Goal: Transaction & Acquisition: Obtain resource

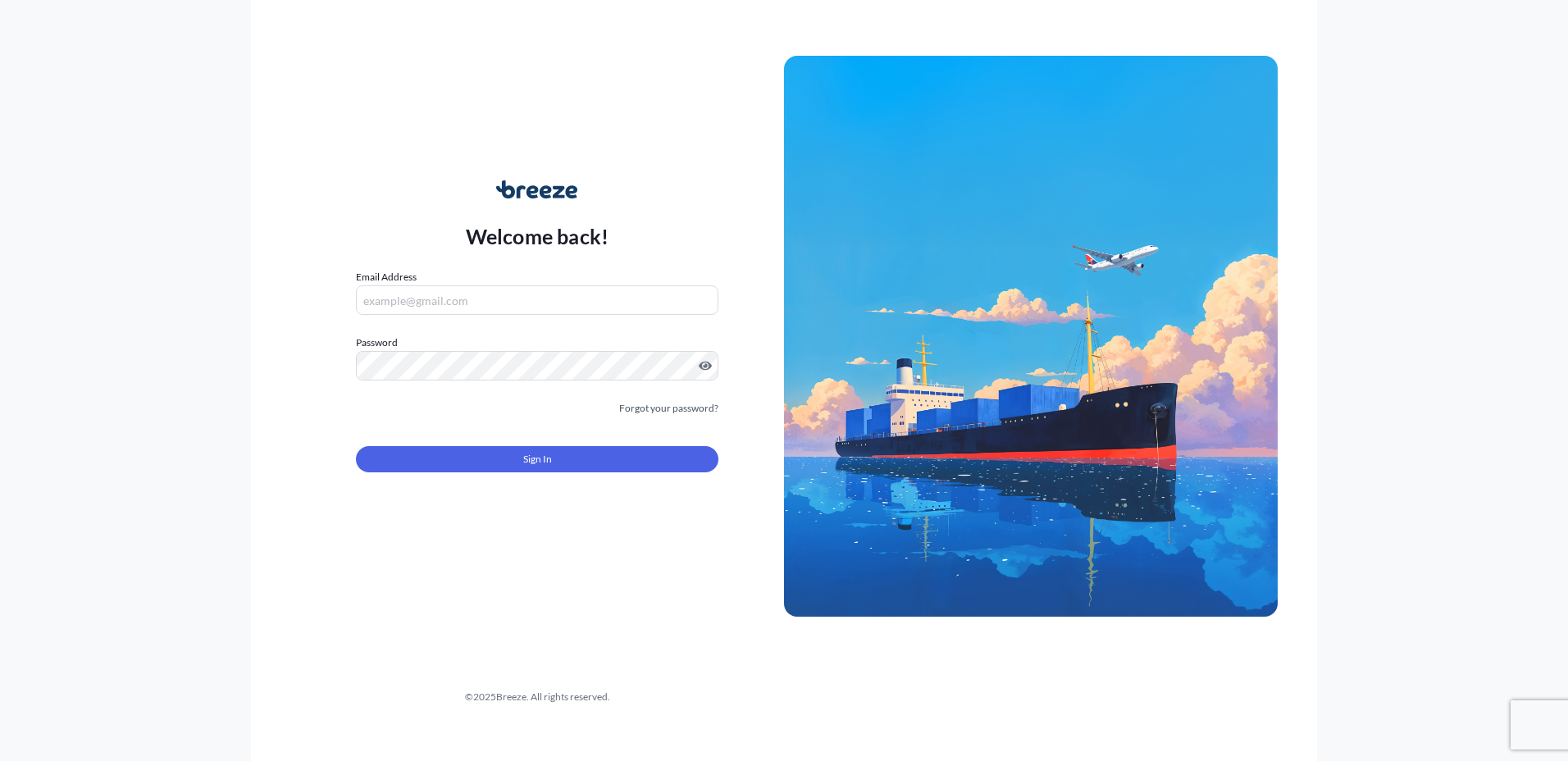
type input "[PERSON_NAME][EMAIL_ADDRESS][PERSON_NAME][DOMAIN_NAME]"
click at [549, 472] on button "Sign In" at bounding box center [537, 459] width 362 height 26
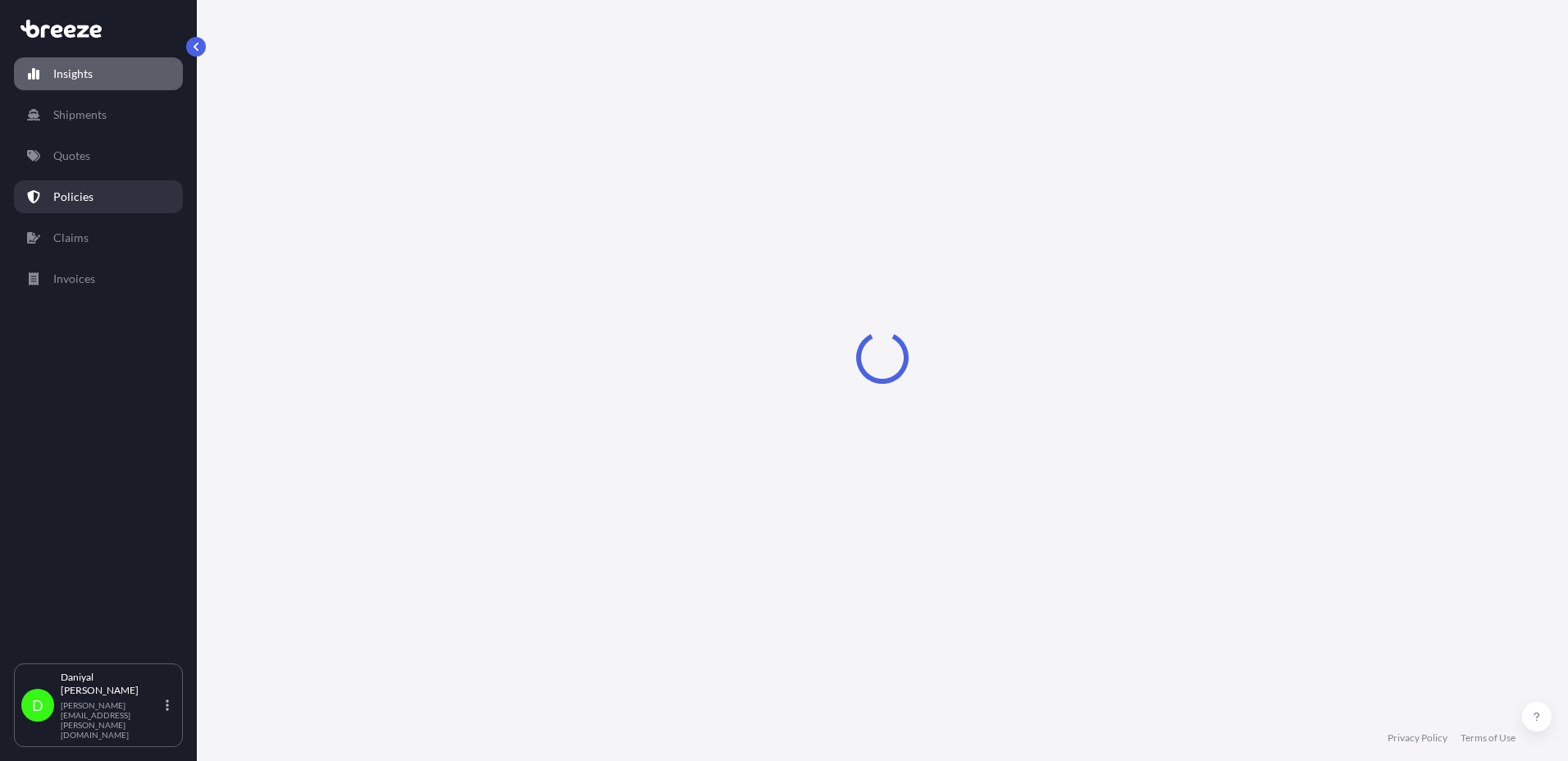
select select "2025"
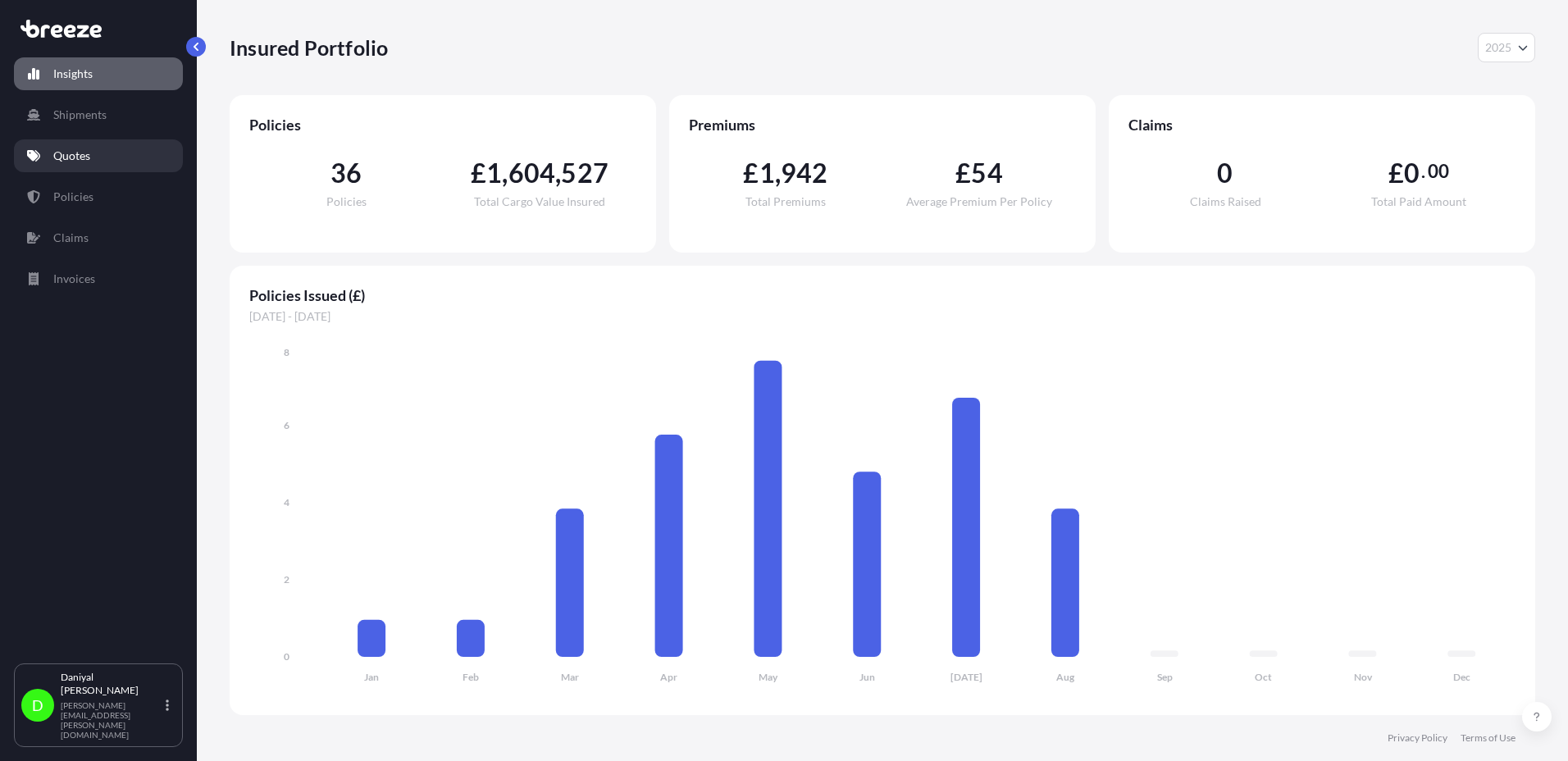
click at [123, 171] on link "Quotes" at bounding box center [98, 156] width 169 height 33
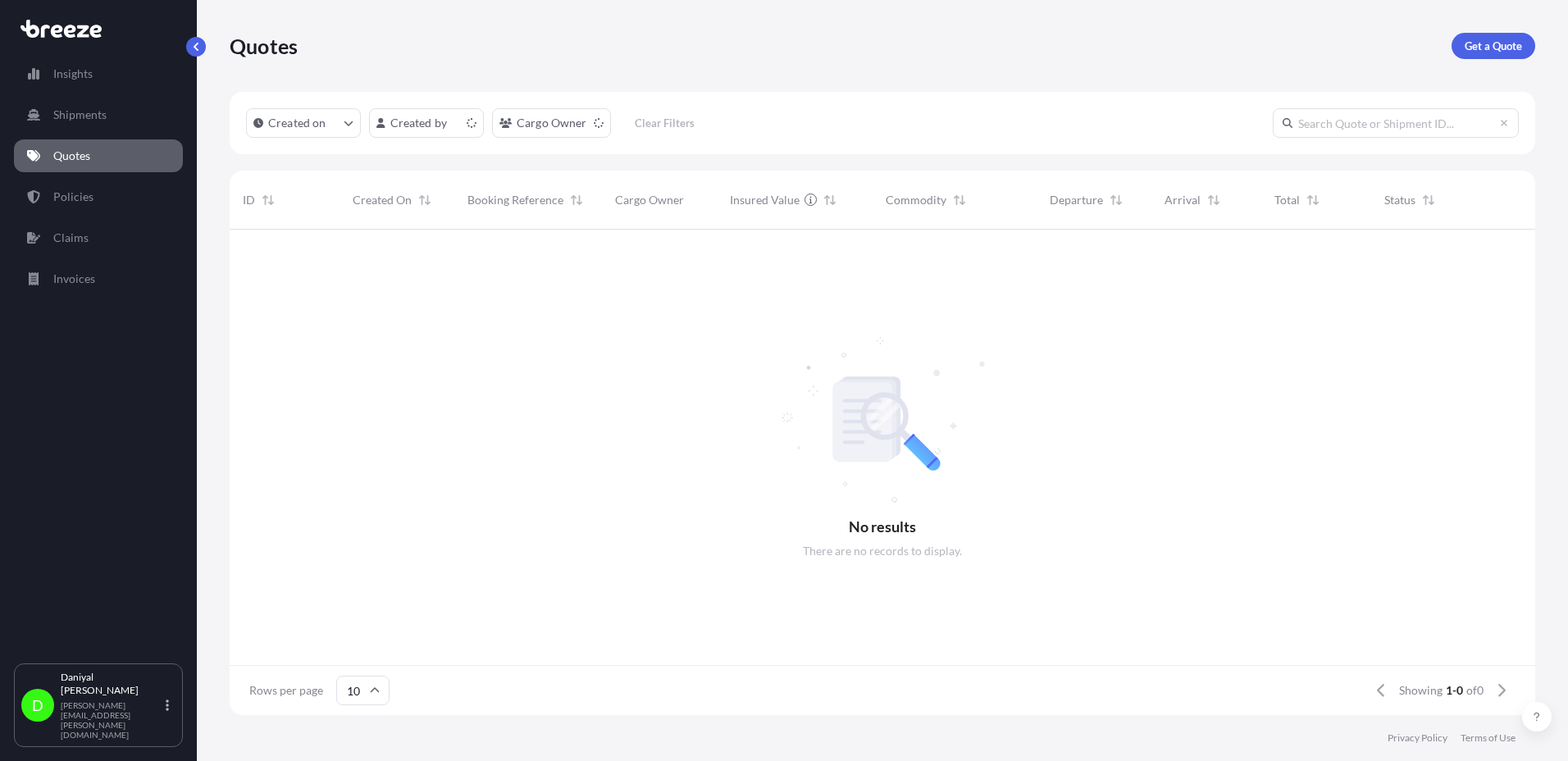
scroll to position [13, 13]
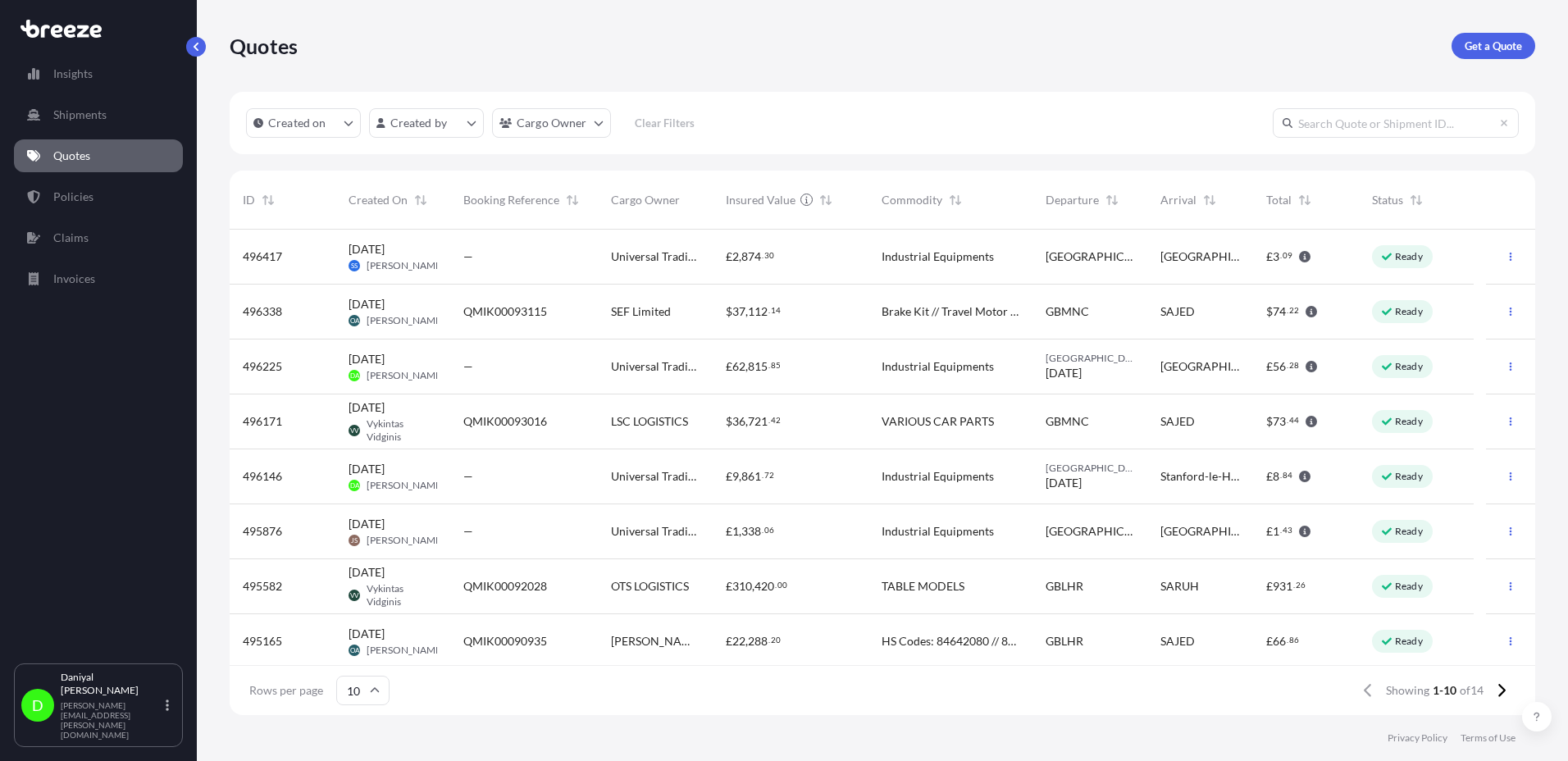
click at [755, 354] on div "£ 62 , 815 . 85" at bounding box center [791, 367] width 156 height 55
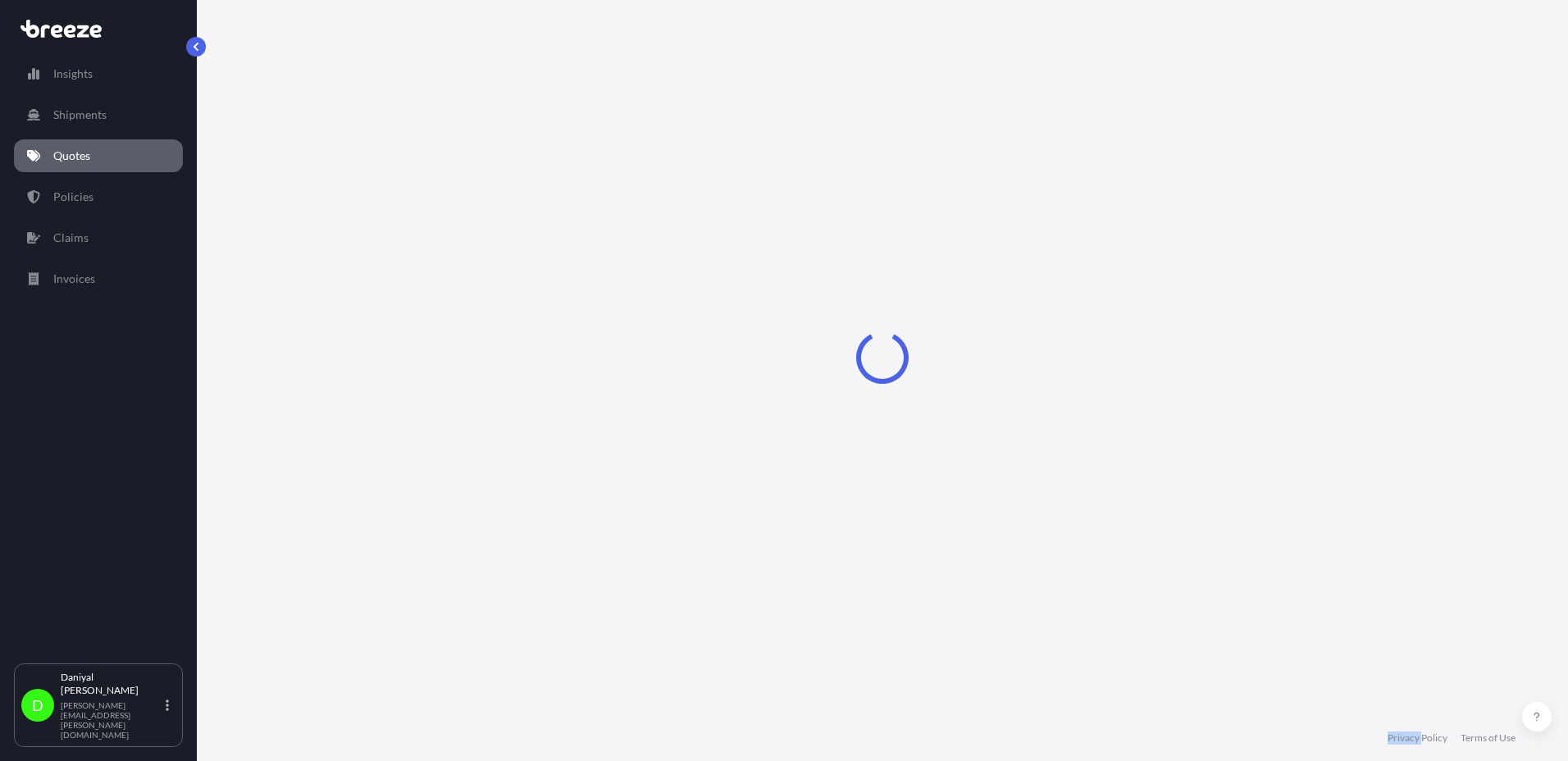
select select "Road"
select select "1"
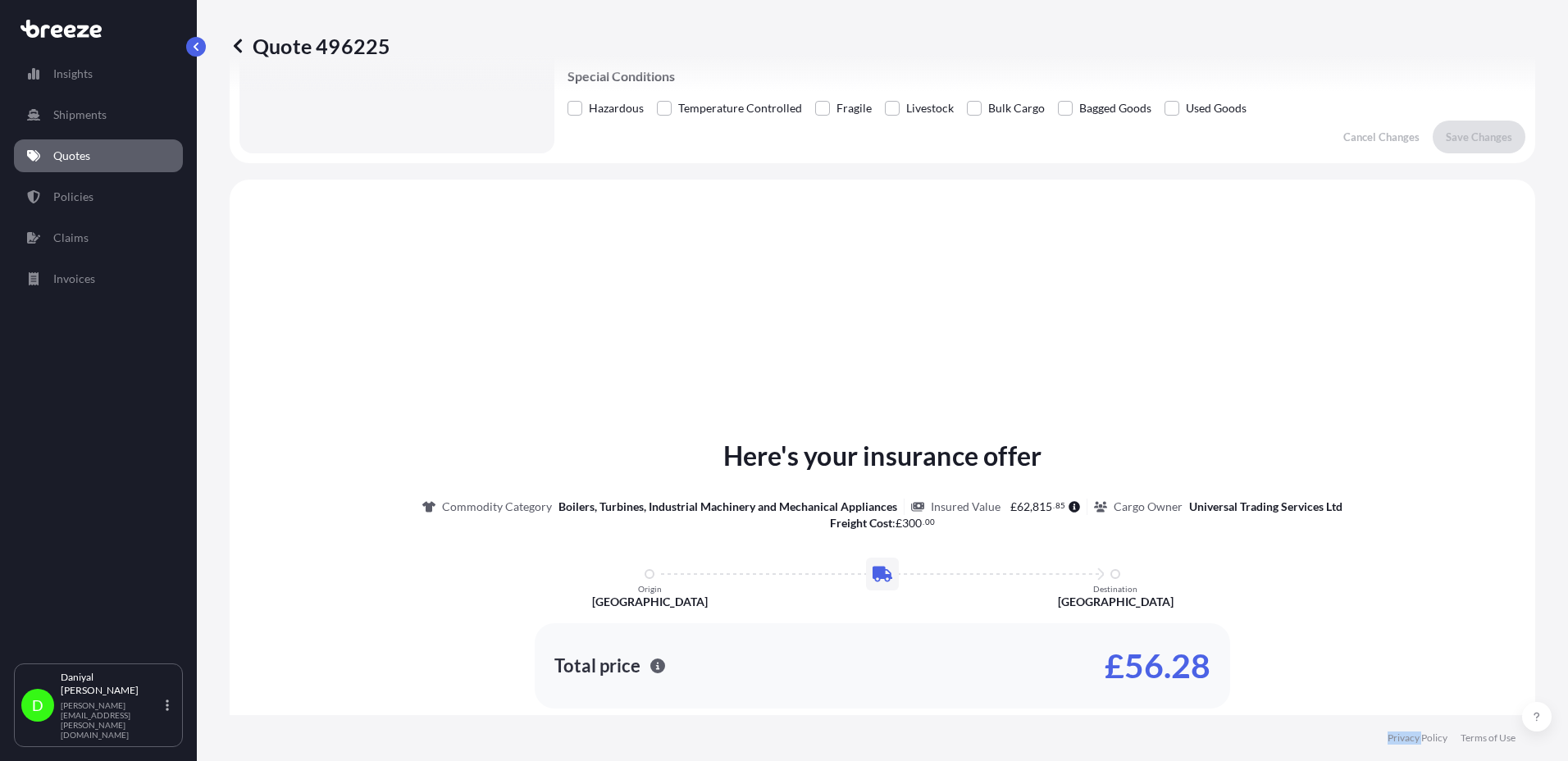
scroll to position [494, 0]
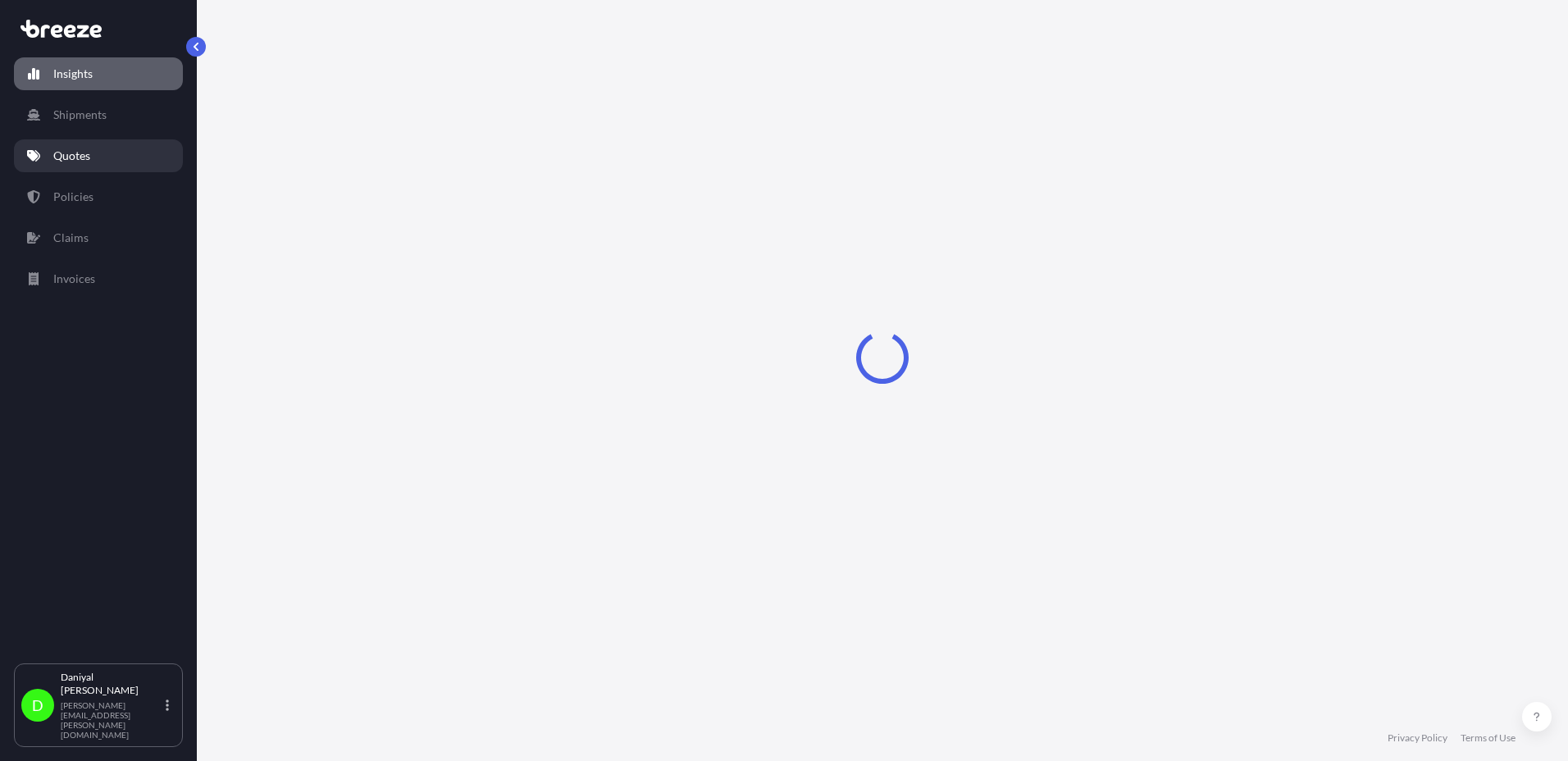
click at [90, 146] on link "Quotes" at bounding box center [98, 156] width 169 height 33
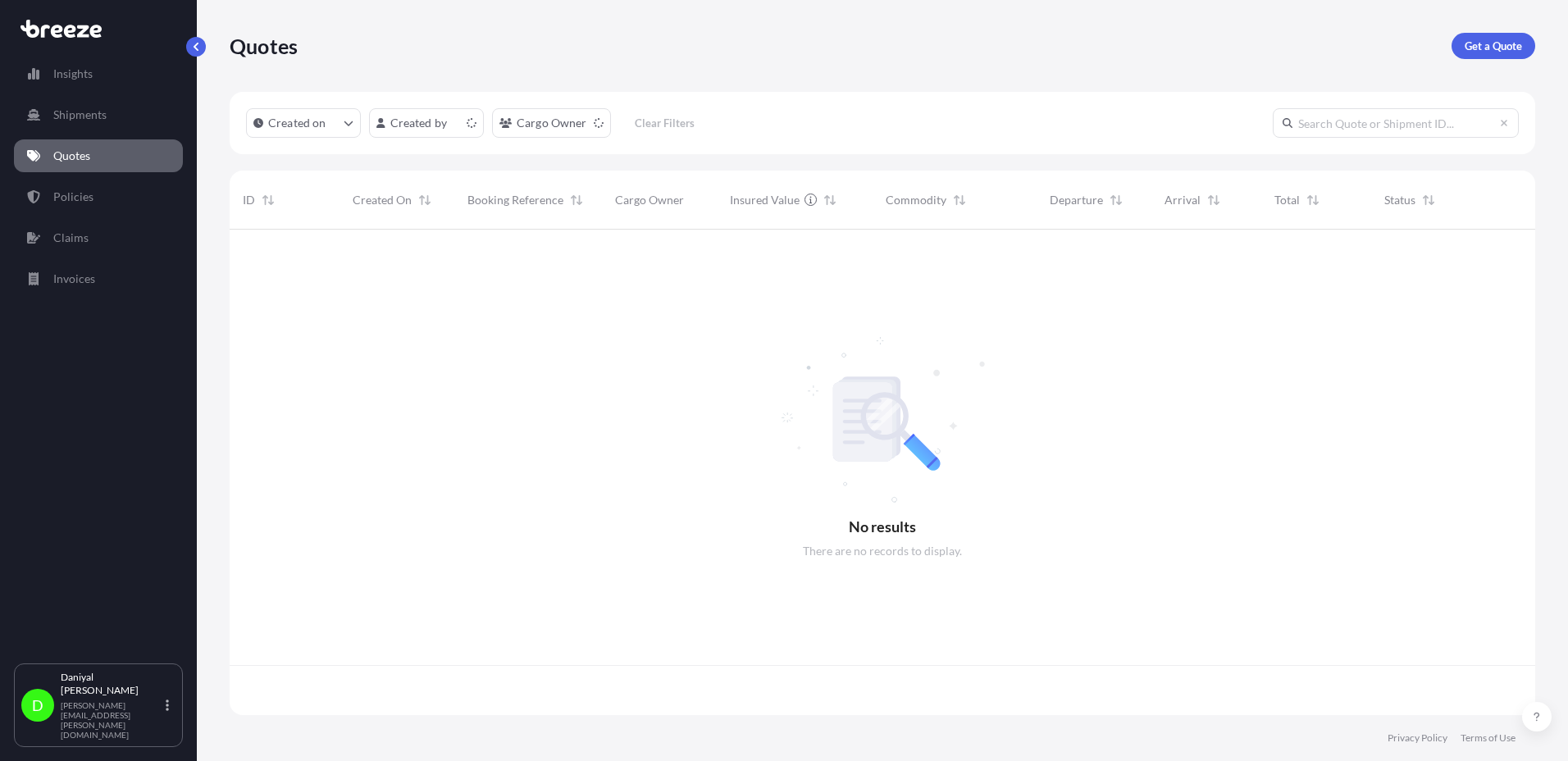
scroll to position [483, 1293]
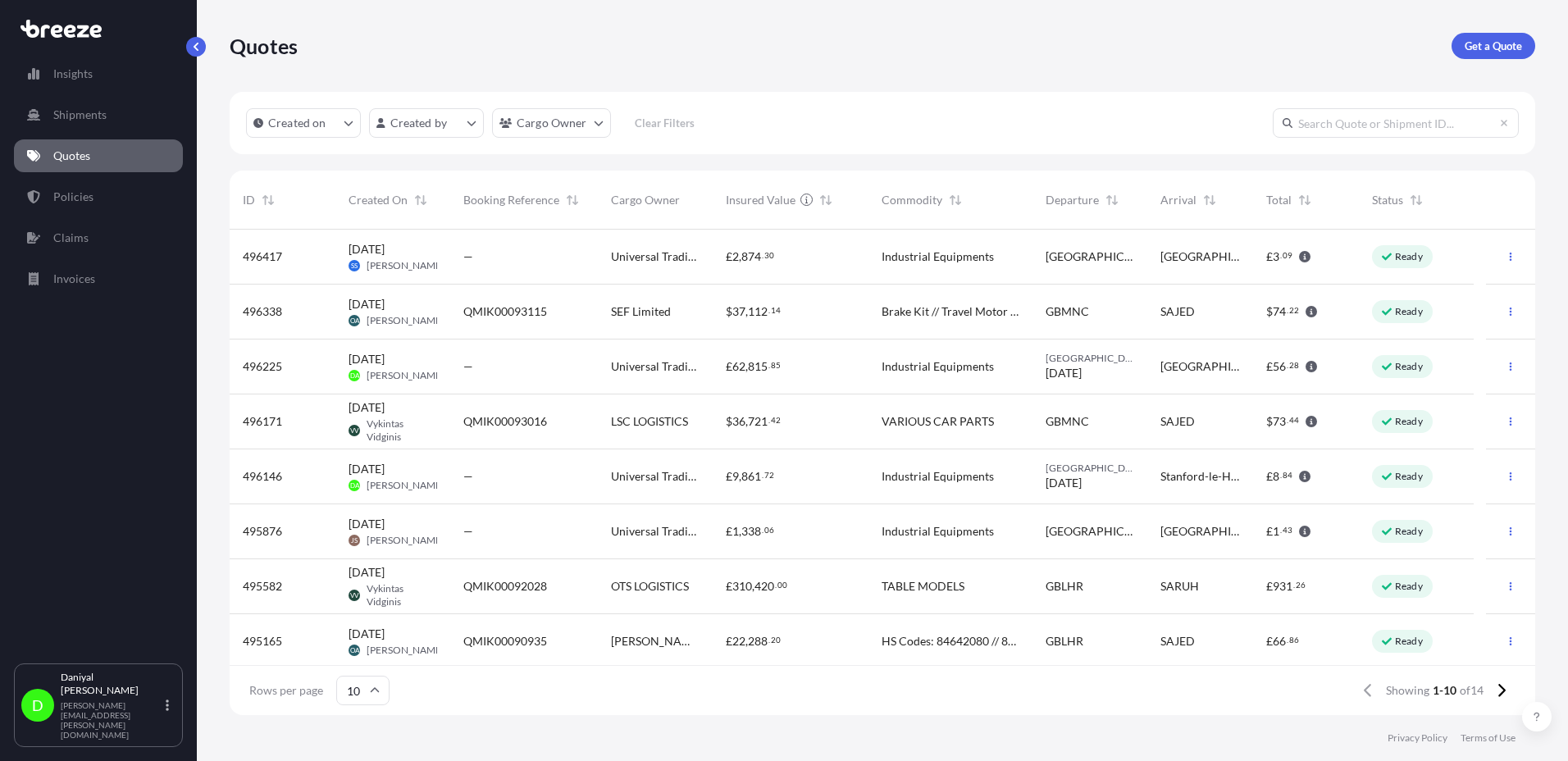
click at [902, 376] on div "Industrial Equipments" at bounding box center [949, 367] width 164 height 55
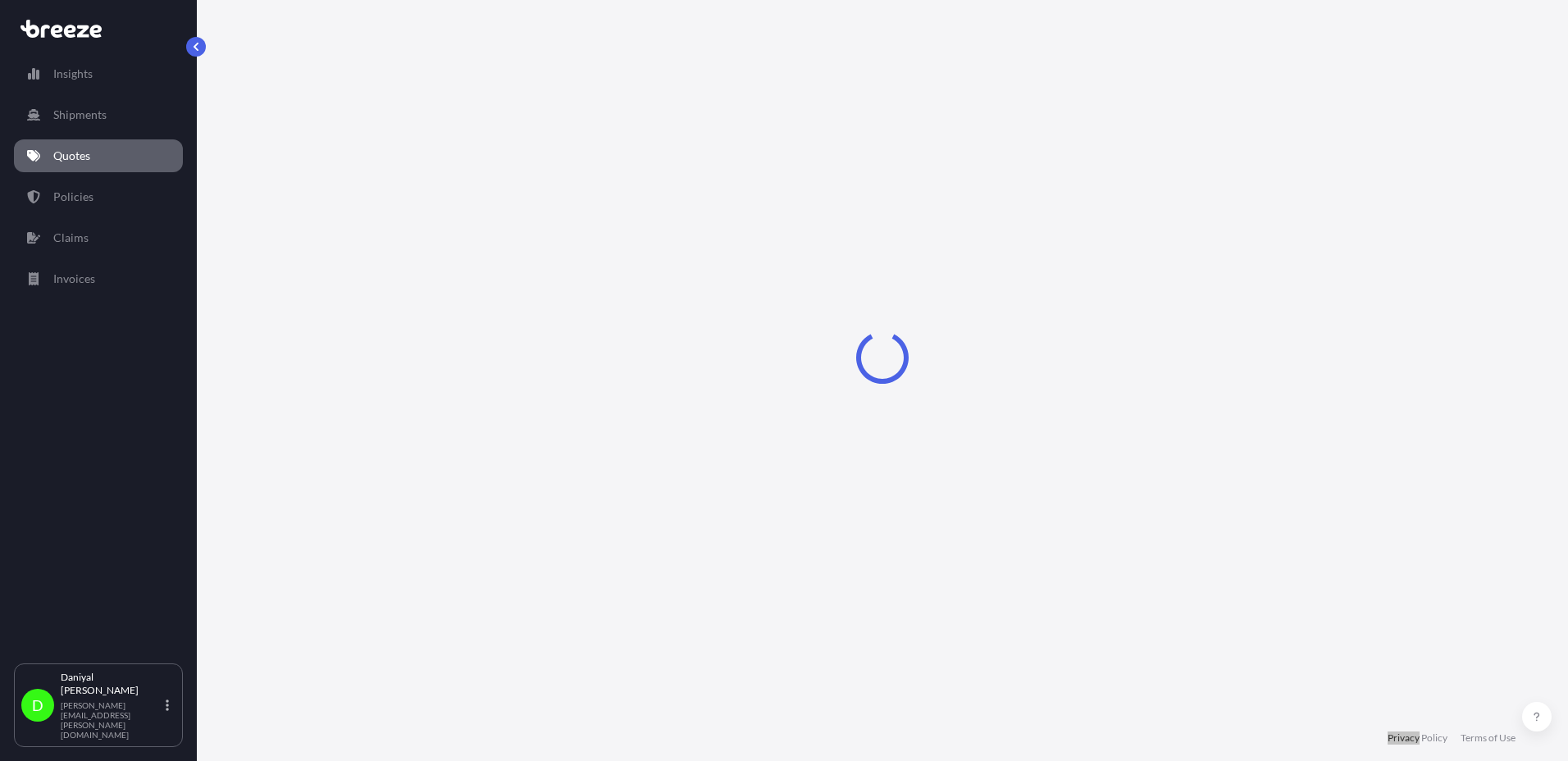
select select "Road"
select select "1"
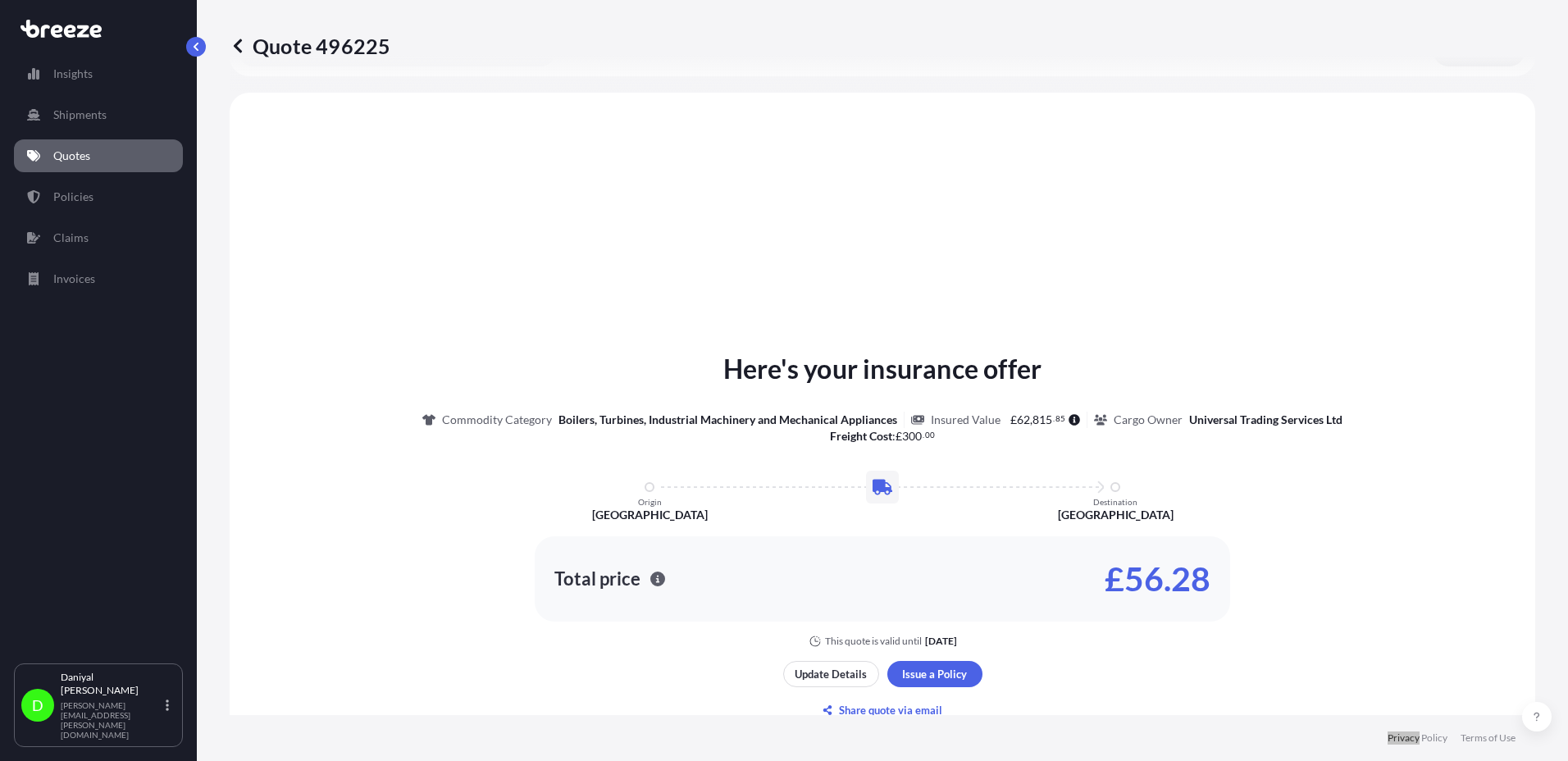
scroll to position [494, 0]
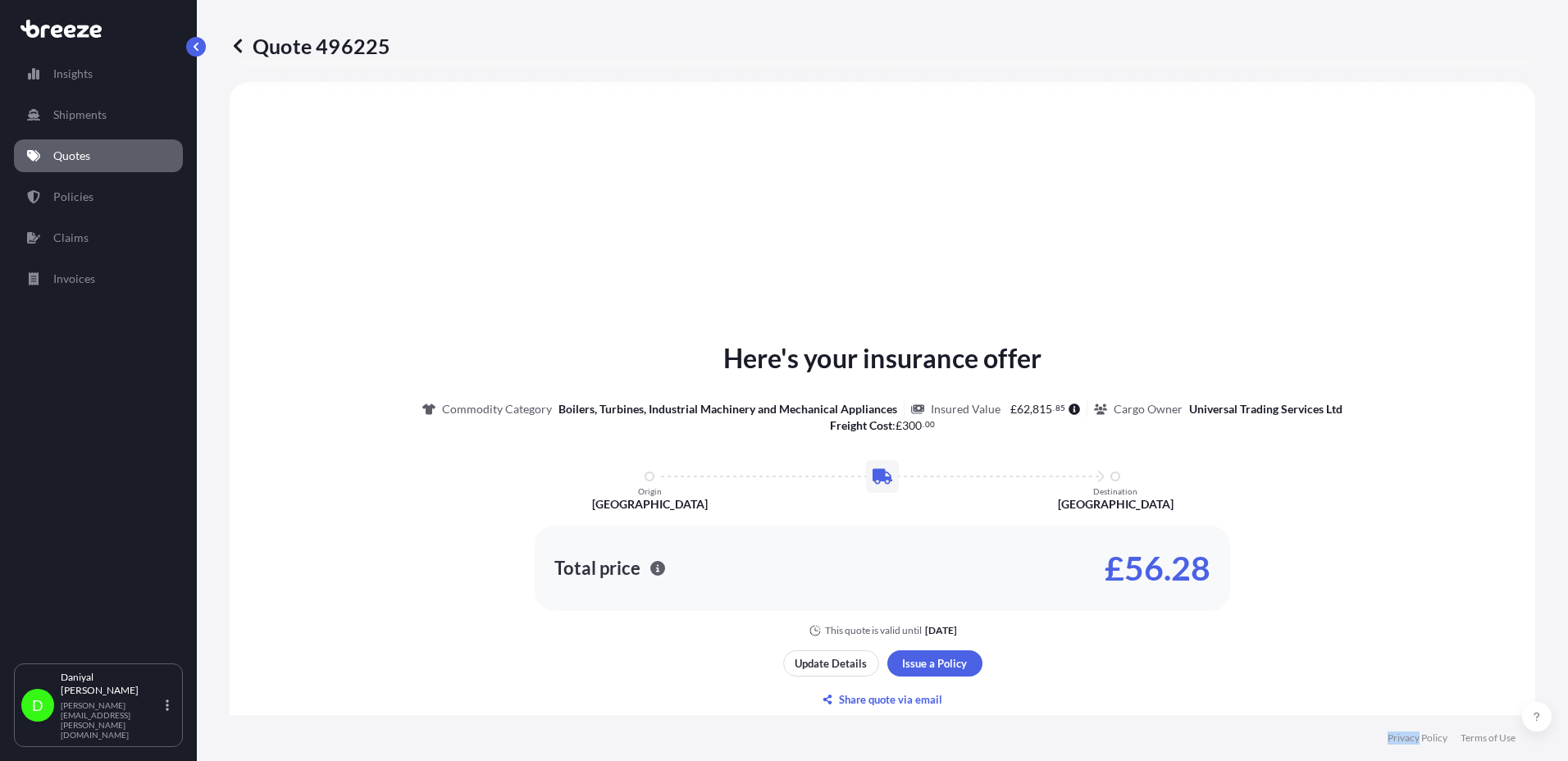
click at [122, 168] on link "Quotes" at bounding box center [98, 156] width 169 height 33
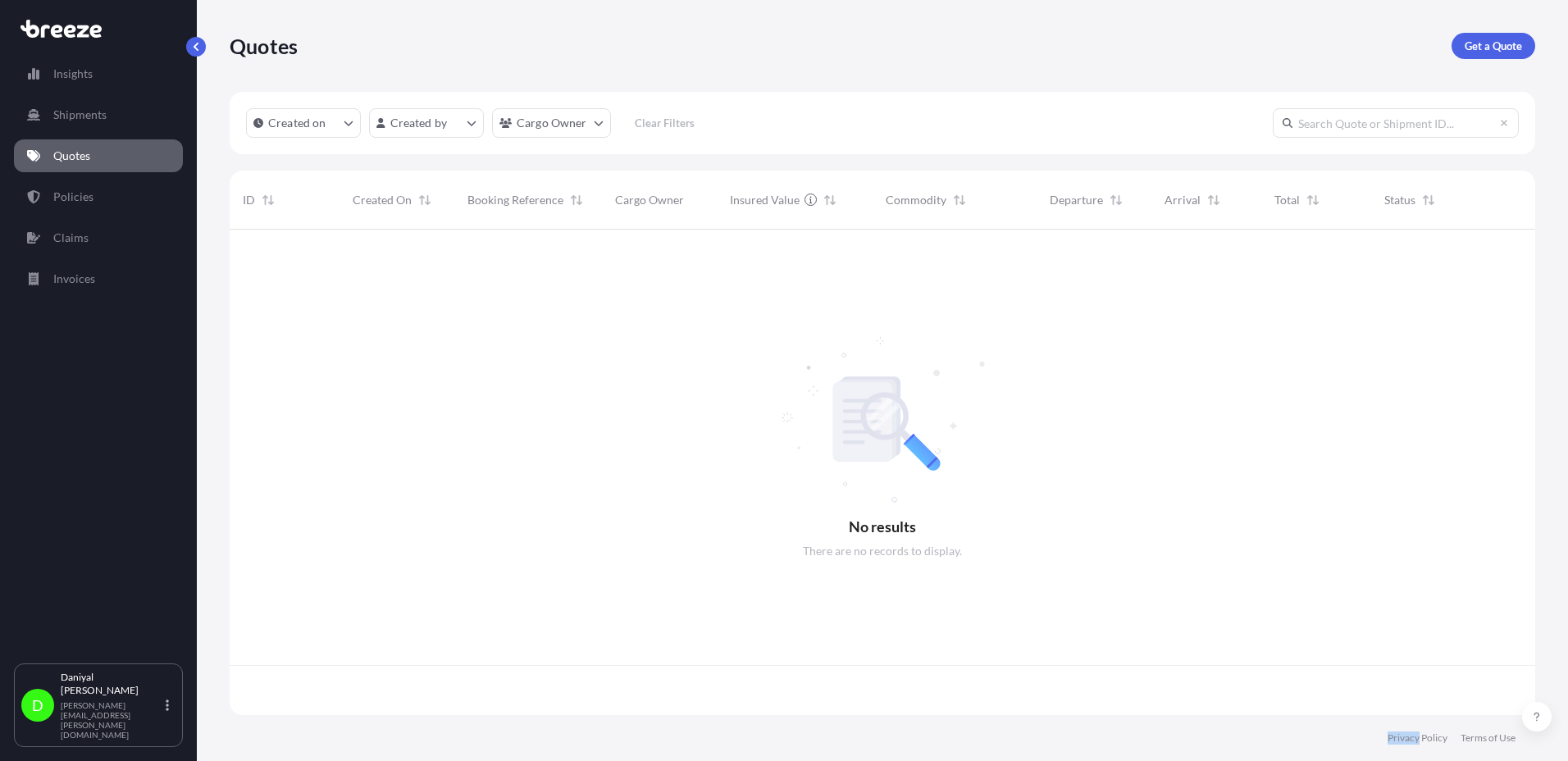
scroll to position [483, 1293]
click at [1545, 649] on div "Quotes Get a Quote Created on Created by Cargo Owner Clear Filters ID Created O…" at bounding box center [882, 357] width 1371 height 715
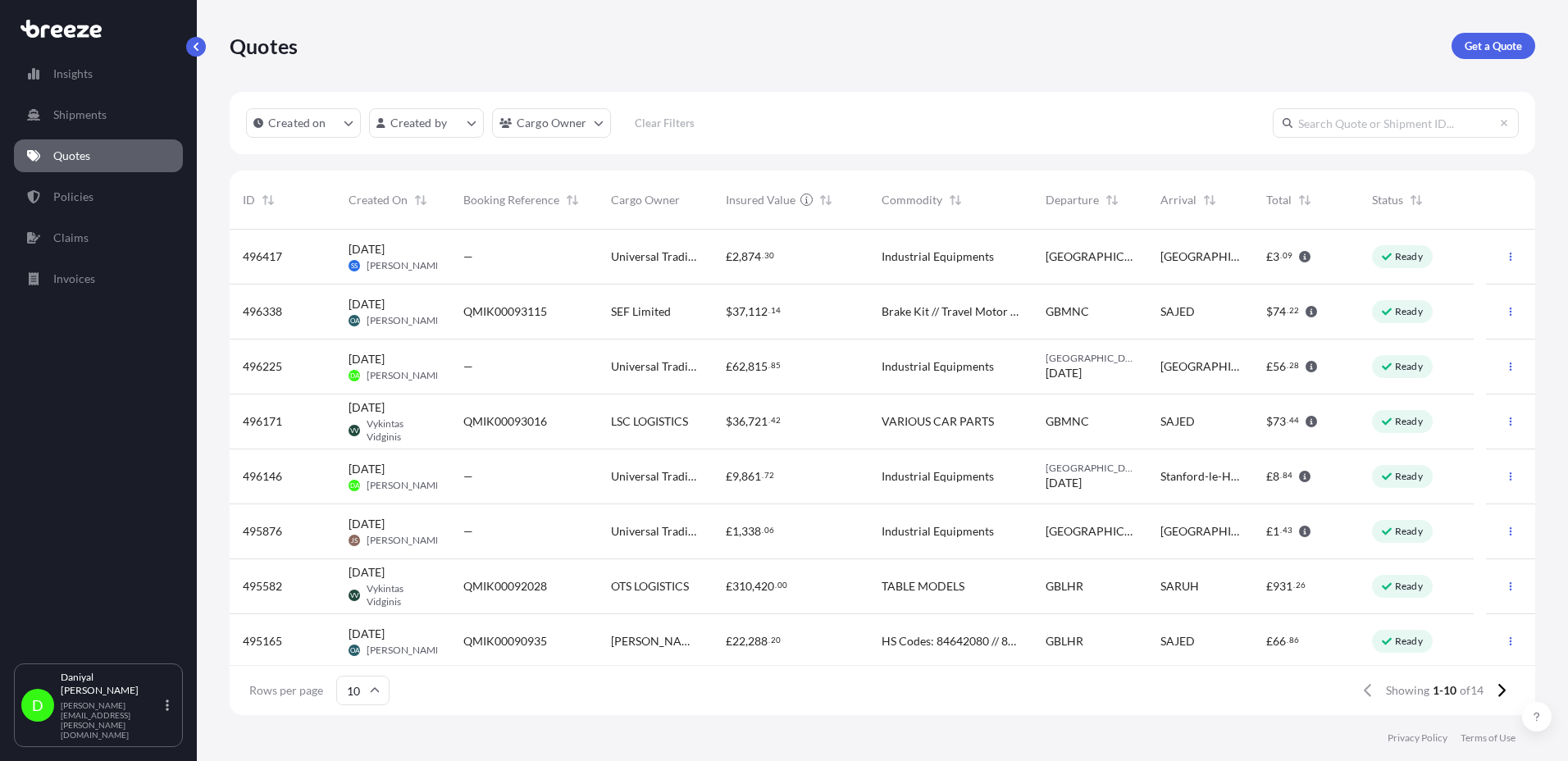
click at [1092, 78] on div "Quotes Get a Quote" at bounding box center [882, 46] width 1306 height 92
click at [1506, 363] on icon "button" at bounding box center [1510, 366] width 10 height 10
click at [1465, 391] on link "Duplicate quote" at bounding box center [1425, 400] width 125 height 26
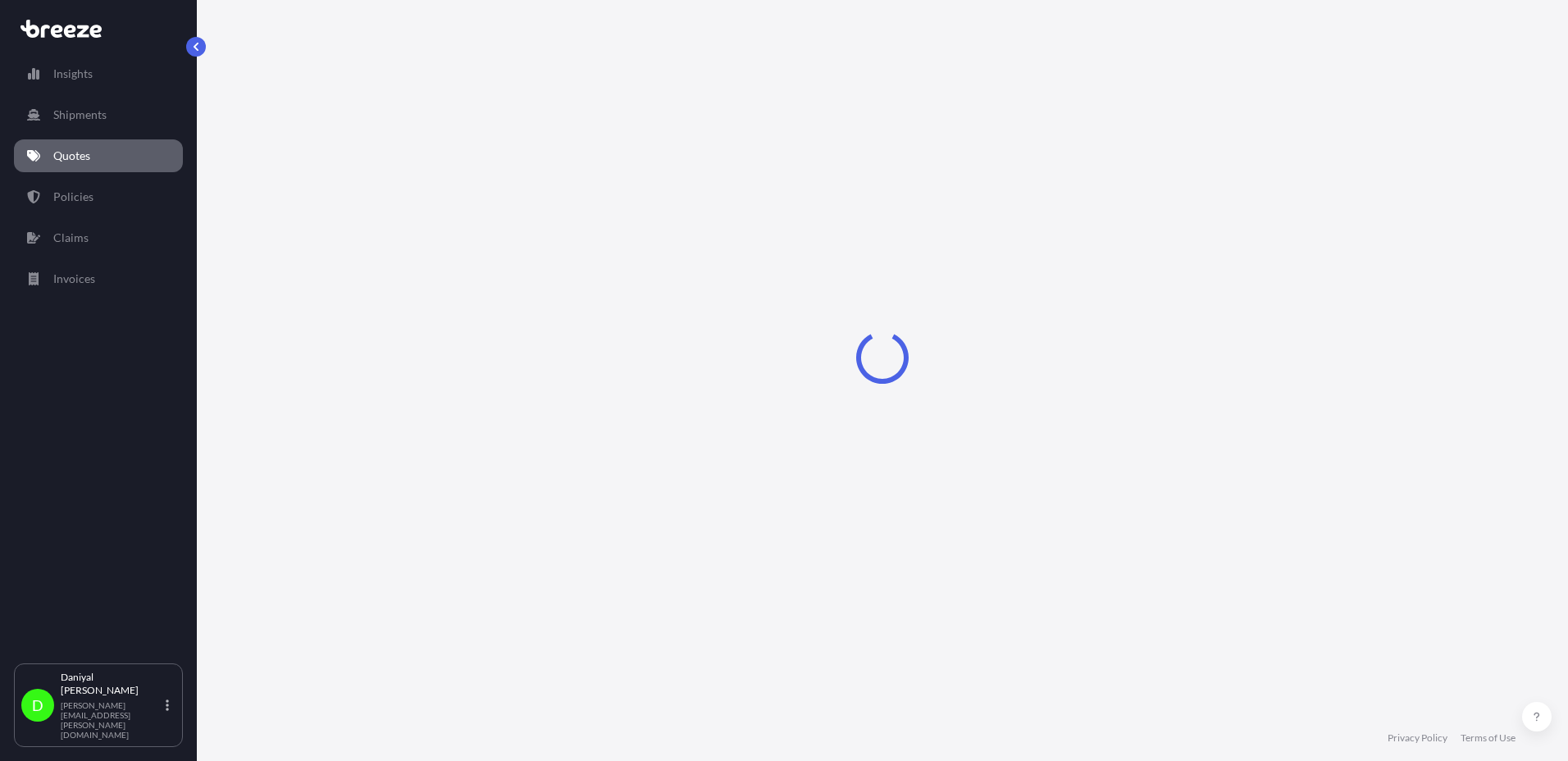
select select "Road"
select select "1"
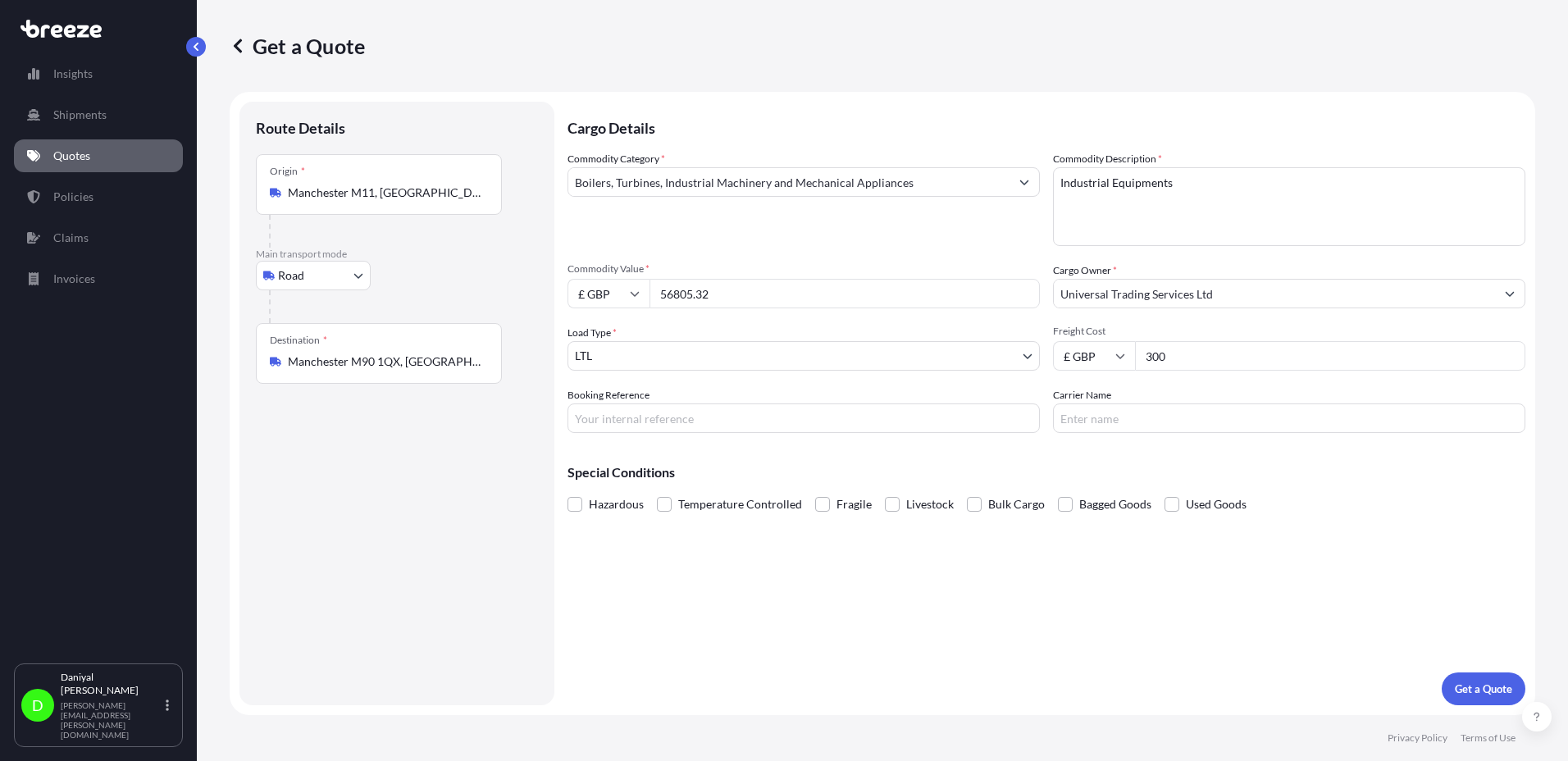
drag, startPoint x: 753, startPoint y: 296, endPoint x: 232, endPoint y: 273, distance: 521.5
click at [232, 273] on form "Route Details Place of loading Road Road Rail Origin * [GEOGRAPHIC_DATA] Main t…" at bounding box center [882, 403] width 1306 height 623
type input "5349.57"
drag, startPoint x: 1267, startPoint y: 365, endPoint x: 1096, endPoint y: 361, distance: 171.0
click at [1096, 361] on div "£ GBP 300" at bounding box center [1288, 356] width 472 height 29
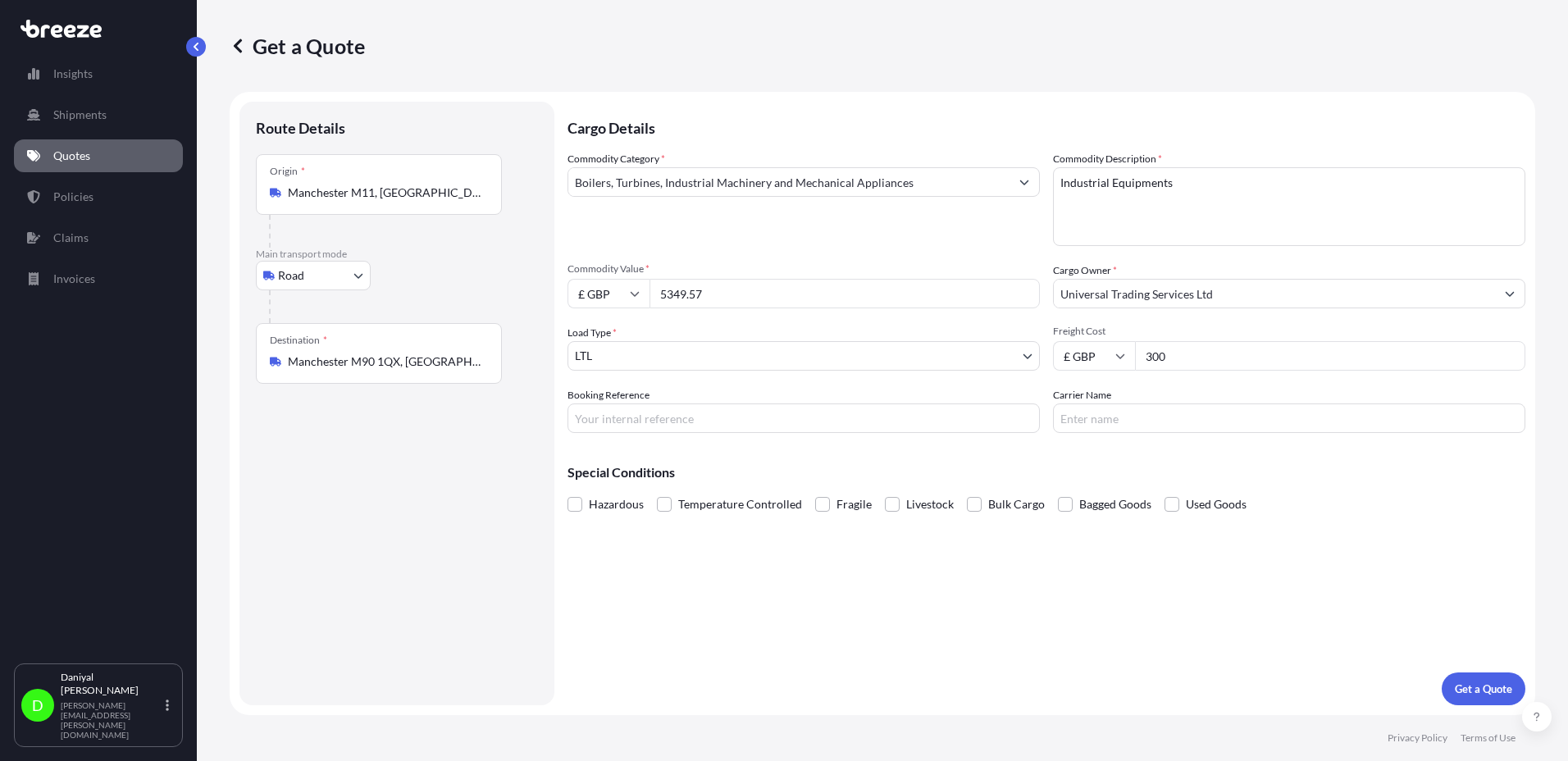
click at [1096, 361] on input "£ GBP" at bounding box center [1093, 356] width 82 height 29
click at [1252, 346] on input "300" at bounding box center [1330, 356] width 391 height 29
type input "3"
type input "190"
click at [1163, 602] on div "Cargo Details Commodity Category * Boilers, Turbines, Industrial Machinery and …" at bounding box center [1046, 403] width 958 height 604
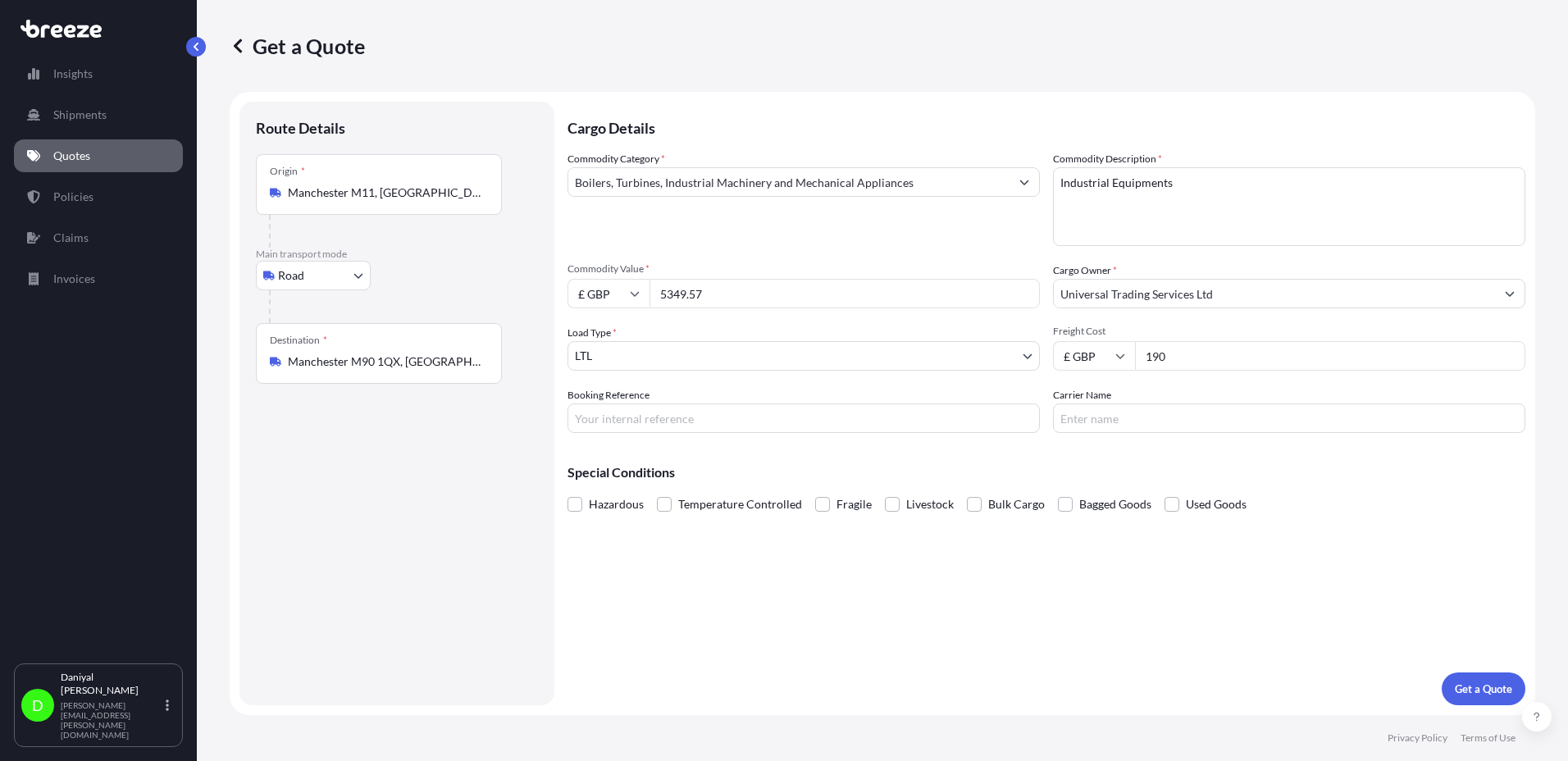
click at [1428, 693] on div "Cargo Details Commodity Category * Boilers, Turbines, Industrial Machinery and …" at bounding box center [1046, 403] width 958 height 604
click at [1485, 705] on button "Get a Quote" at bounding box center [1483, 689] width 84 height 33
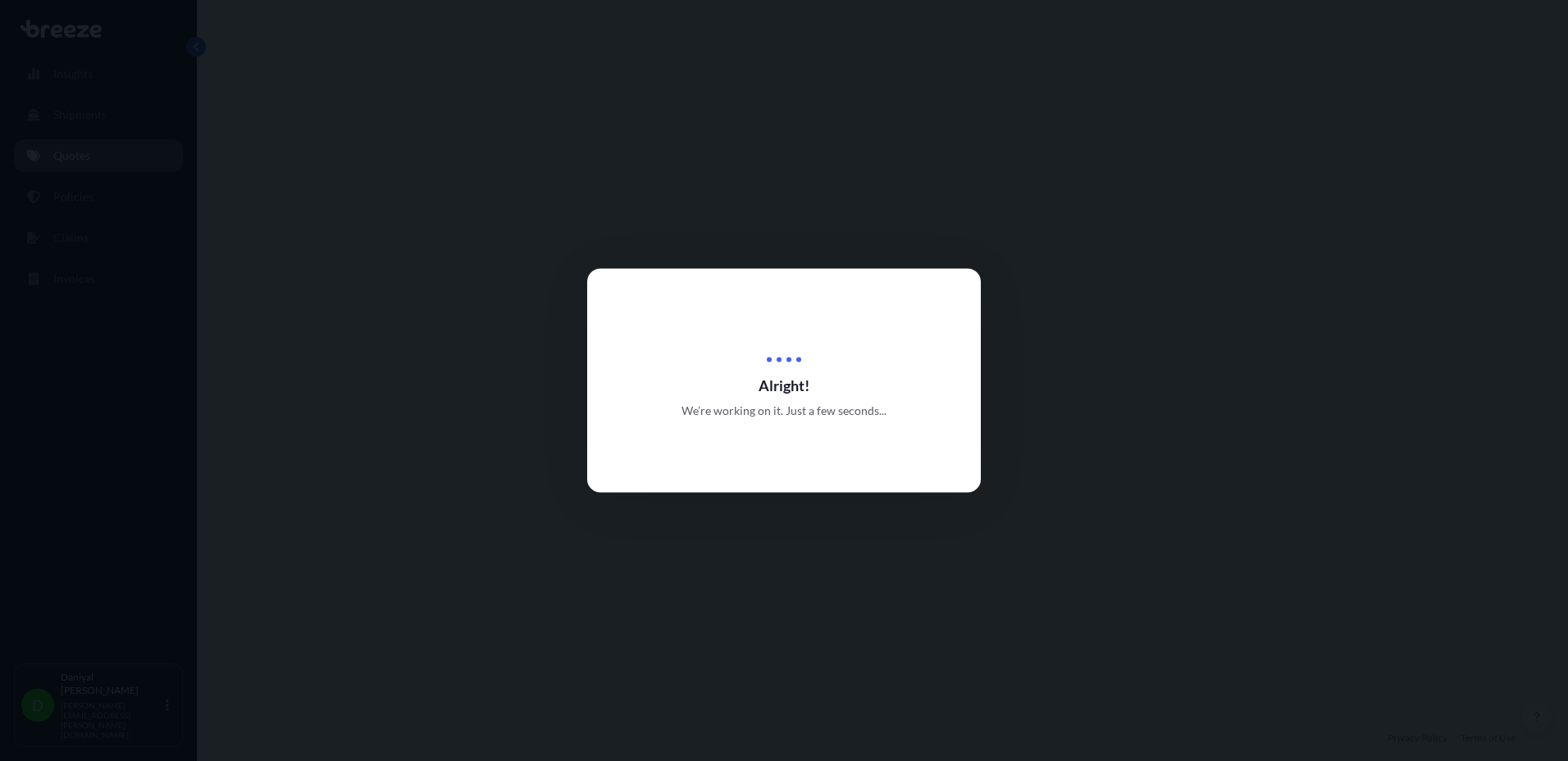
select select "Road"
select select "1"
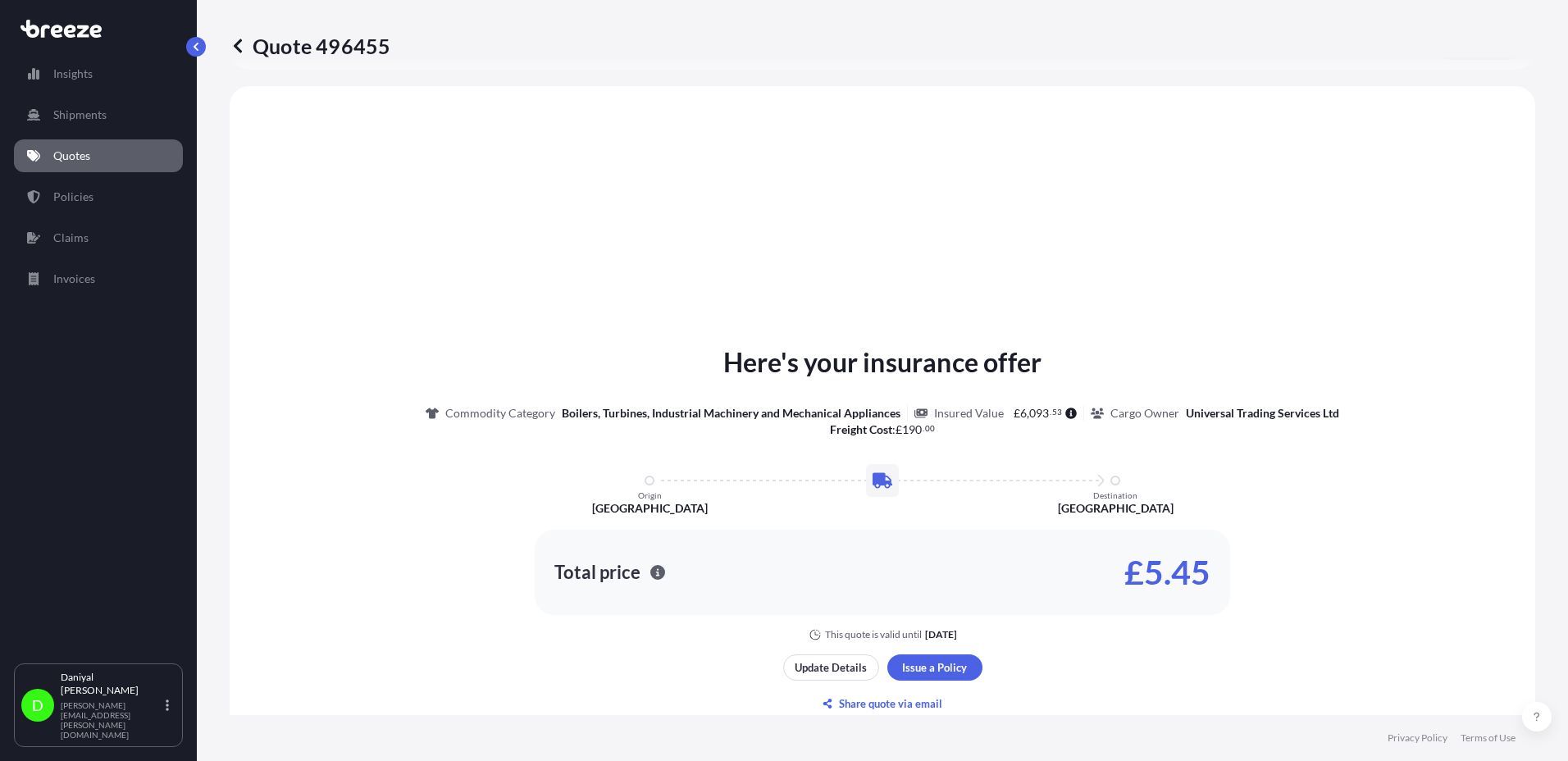
scroll to position [525, 0]
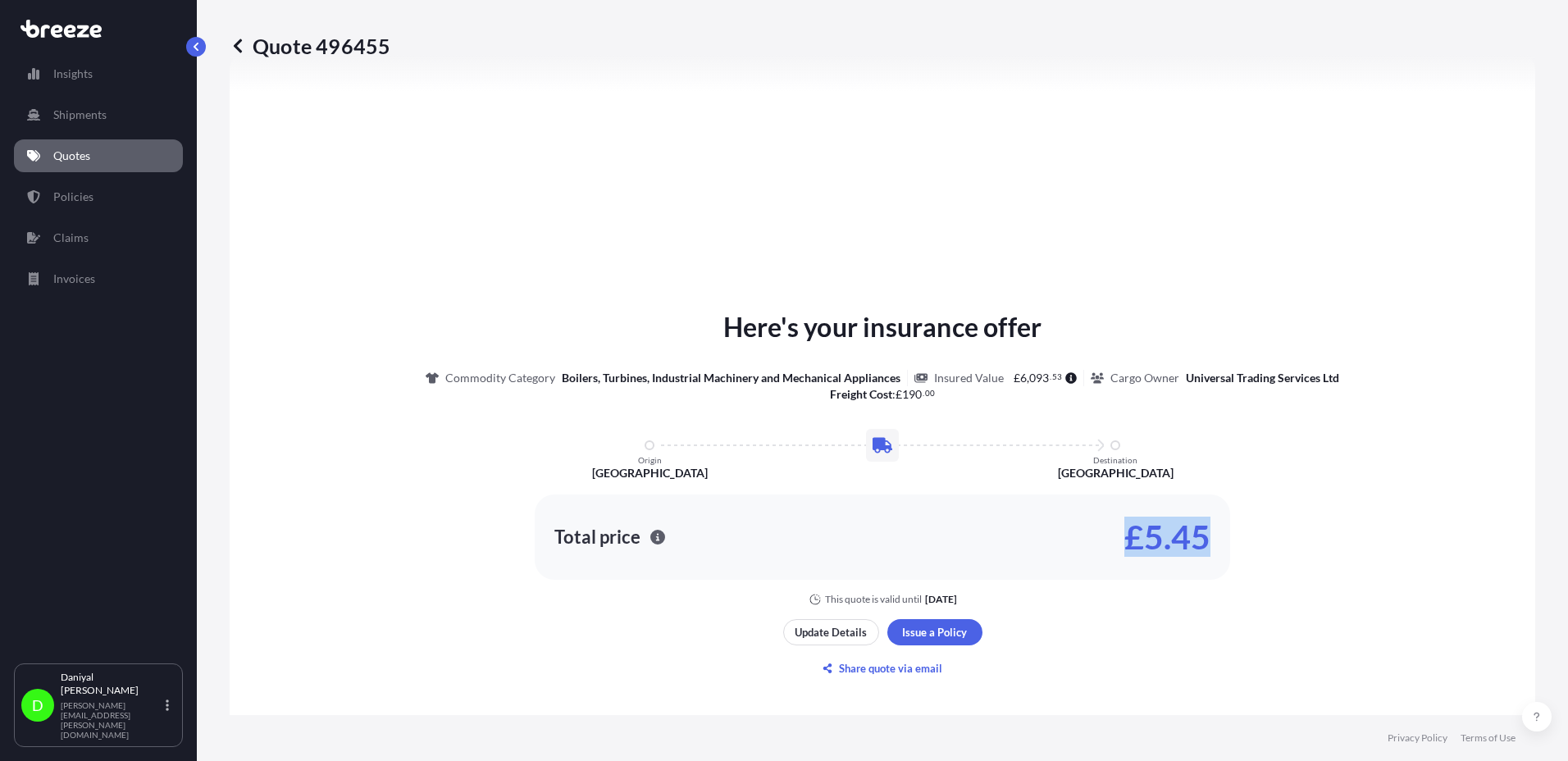
drag, startPoint x: 1071, startPoint y: 567, endPoint x: 1333, endPoint y: 569, distance: 262.0
click at [1333, 569] on div "Here's your insurance offer Commodity Category Boilers, Turbines, Industrial Ma…" at bounding box center [883, 457] width 1260 height 299
click at [77, 163] on p "Quotes" at bounding box center [72, 155] width 37 height 16
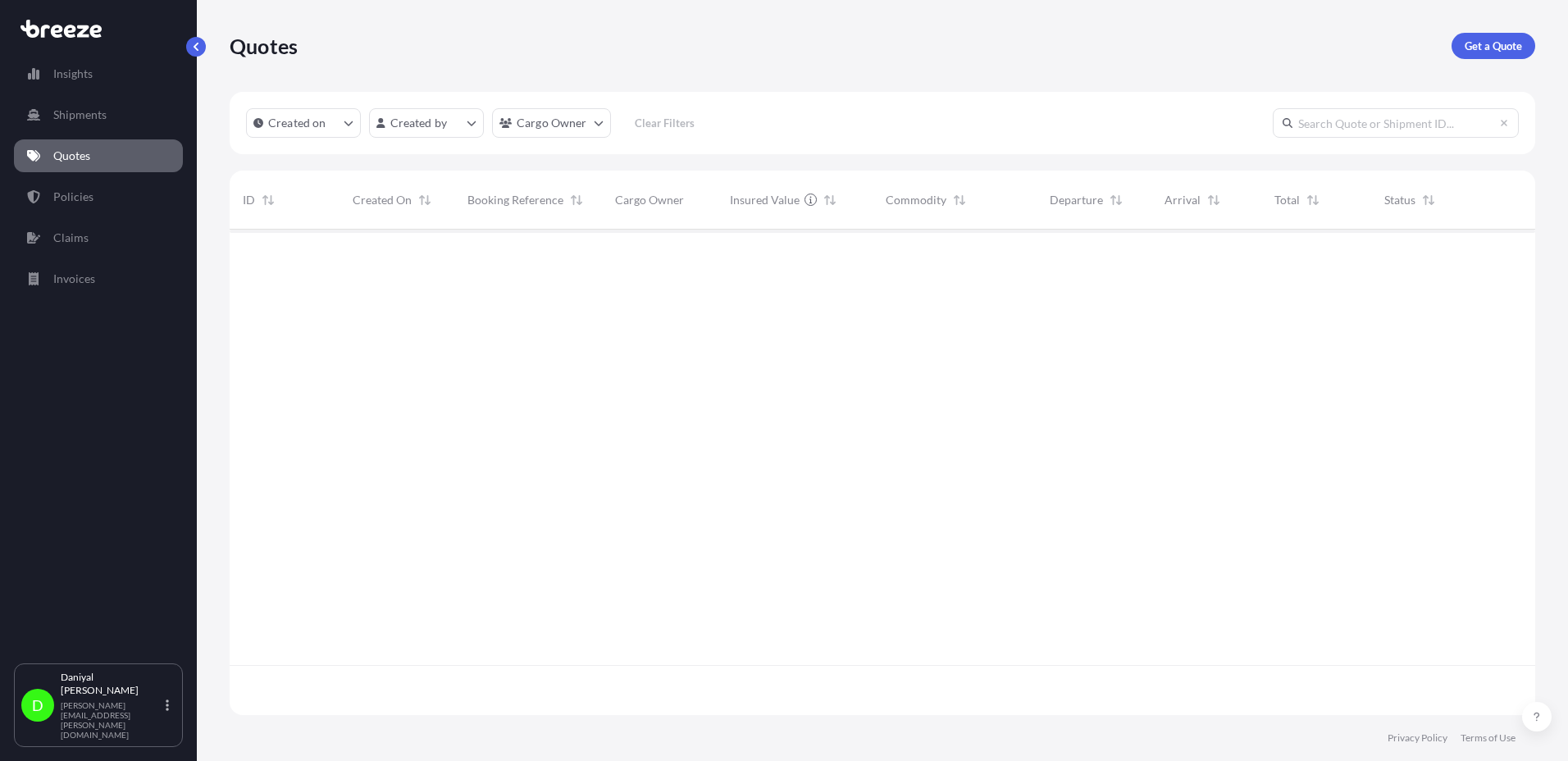
scroll to position [483, 1293]
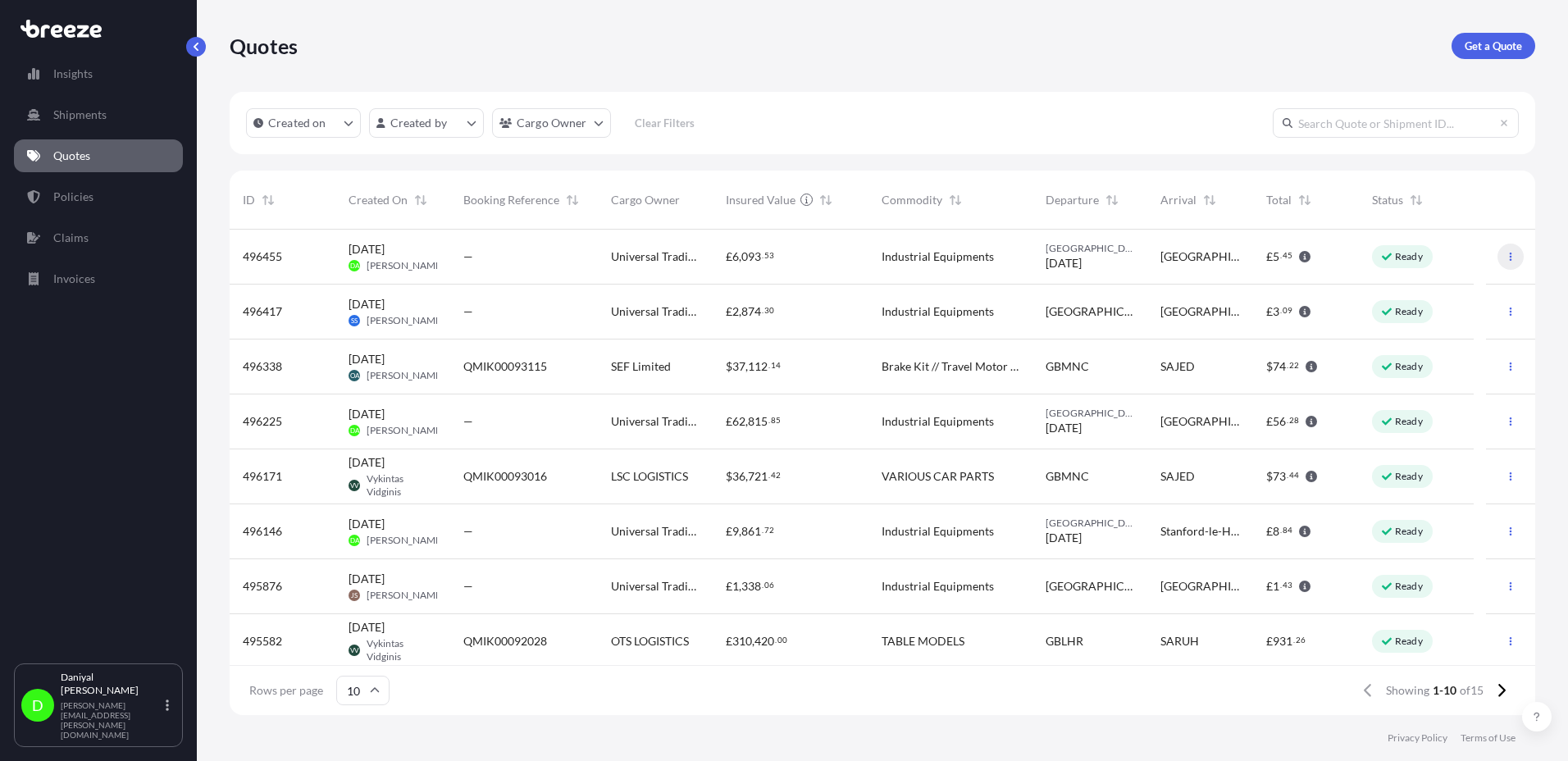
click at [1506, 260] on icon "button" at bounding box center [1510, 257] width 10 height 10
click at [1467, 284] on p "Duplicate quote" at bounding box center [1433, 289] width 82 height 16
select select "Road"
select select "1"
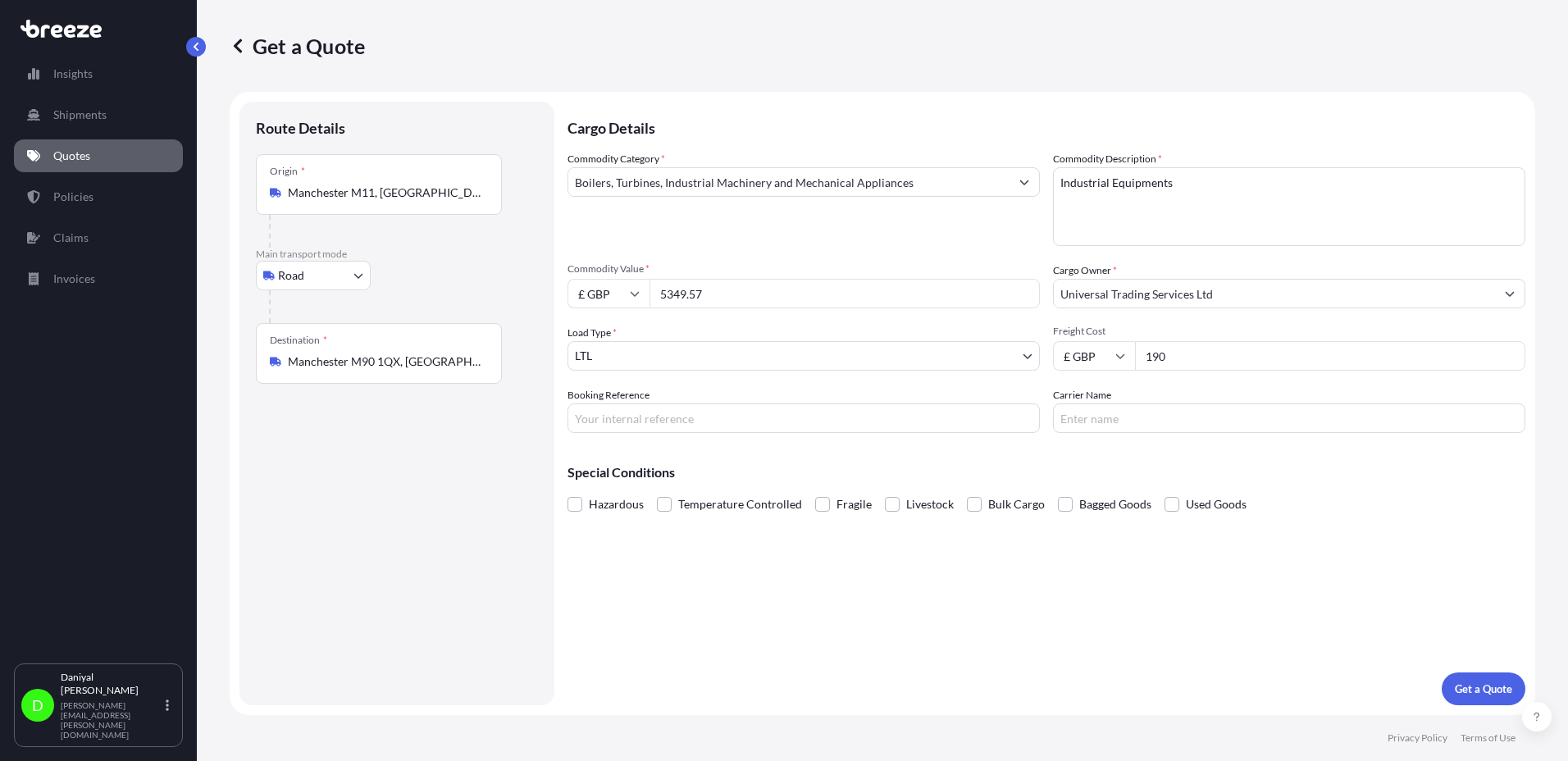
drag, startPoint x: 751, startPoint y: 283, endPoint x: 555, endPoint y: 276, distance: 196.1
click at [556, 276] on form "Route Details Place of loading Road Road Rail Origin * [GEOGRAPHIC_DATA] Main t…" at bounding box center [882, 403] width 1306 height 623
type input "7129.31"
type input "COFFEE WORLD UK LTD"
click at [1474, 305] on input "COFFEE WORLD UK LTD" at bounding box center [1273, 294] width 441 height 29
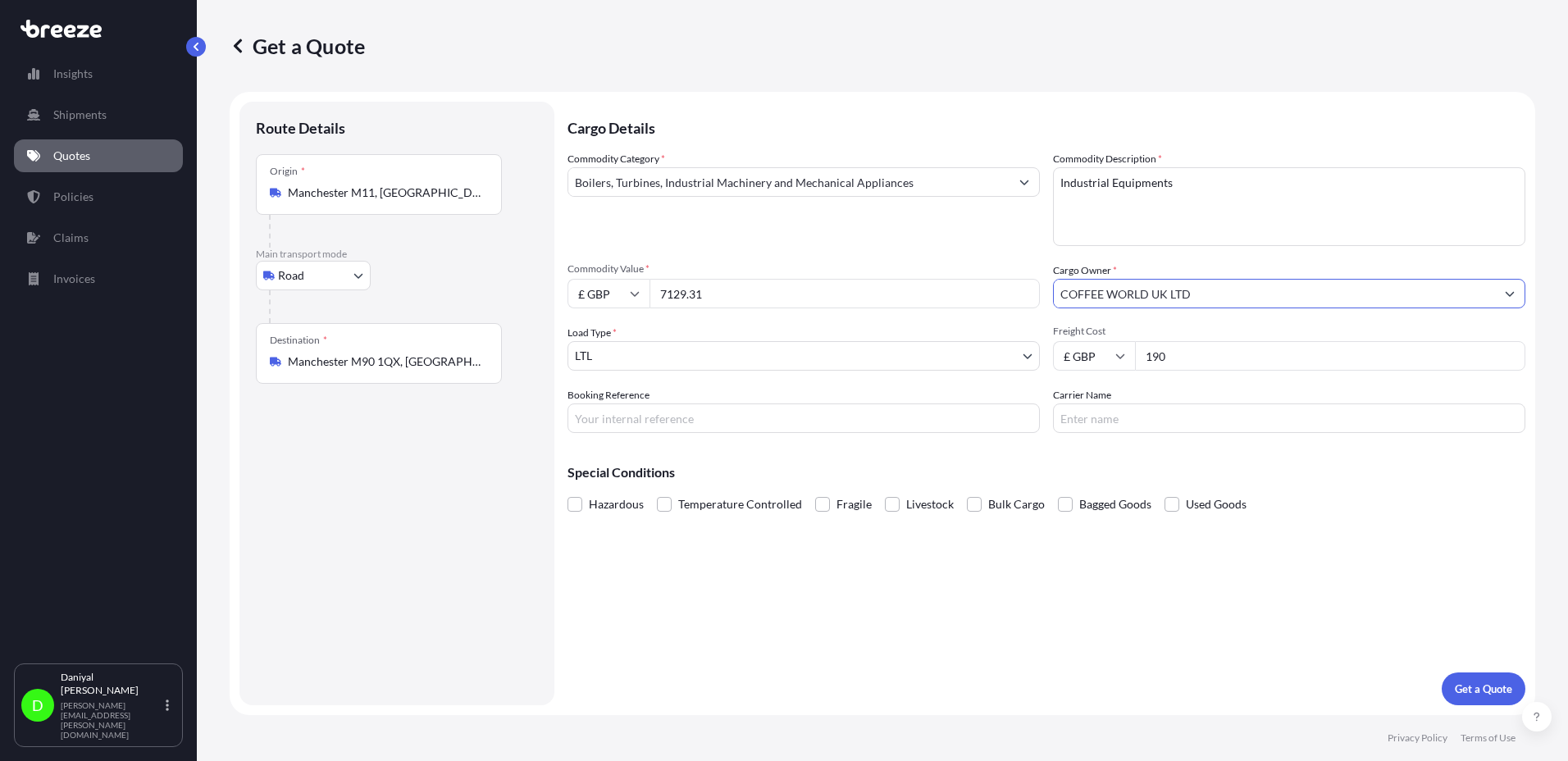
click at [1519, 283] on button "Show suggestions" at bounding box center [1510, 294] width 29 height 29
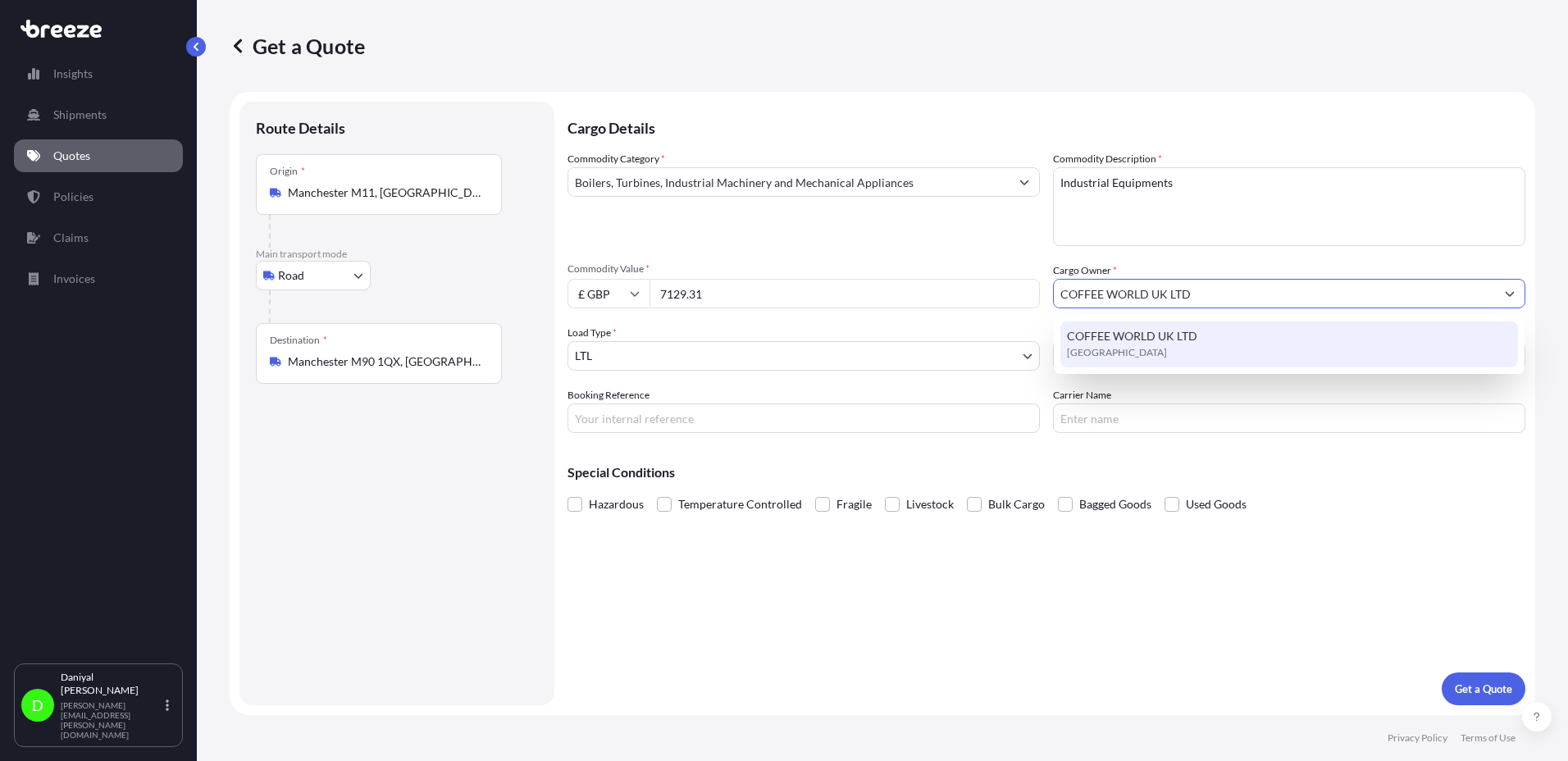
drag, startPoint x: 1267, startPoint y: 296, endPoint x: 567, endPoint y: 270, distance: 700.5
click at [567, 270] on form "Route Details Place of loading Road Road Rail Origin * [GEOGRAPHIC_DATA] Main t…" at bounding box center [882, 403] width 1306 height 623
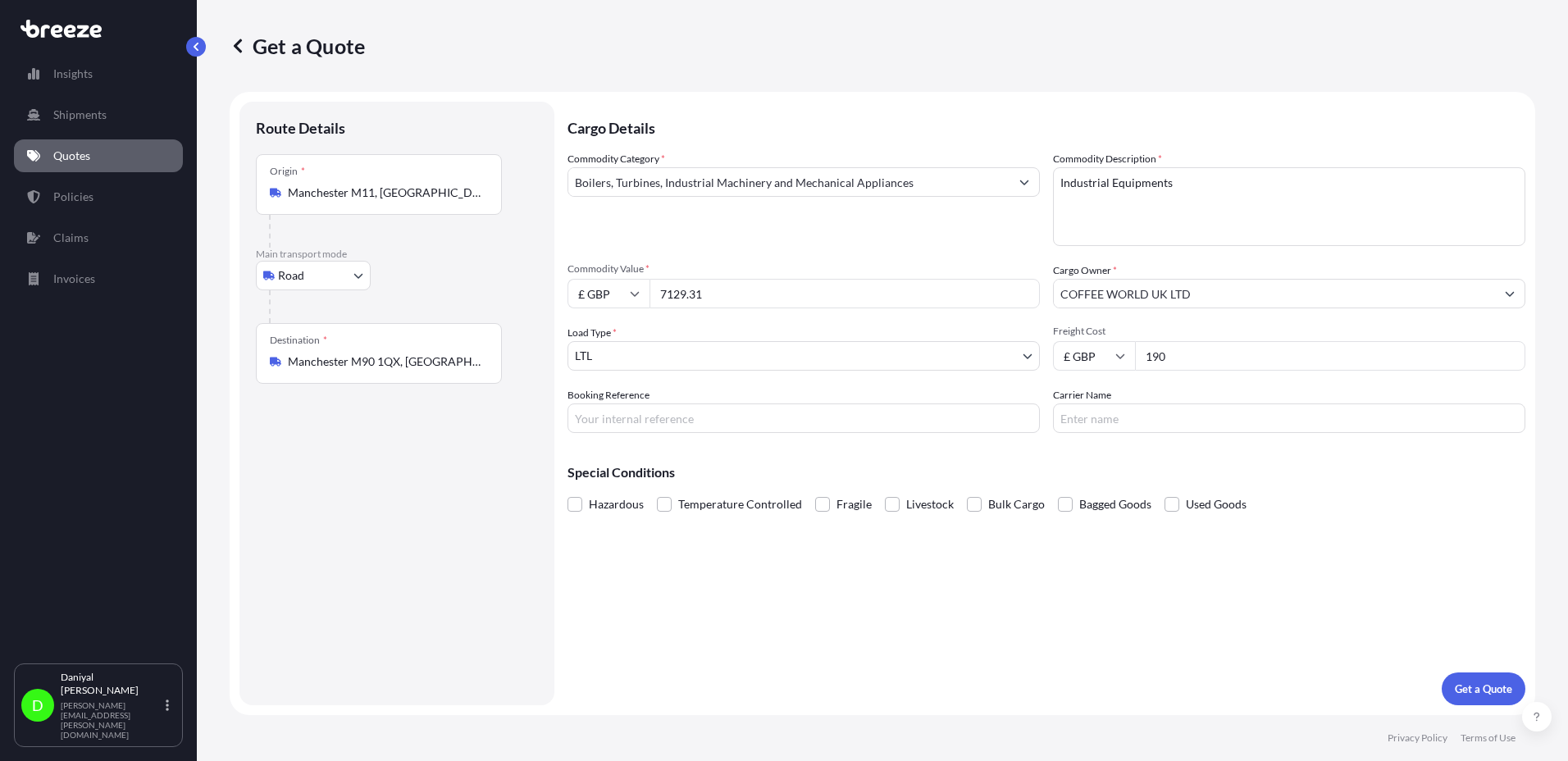
drag, startPoint x: 1251, startPoint y: 290, endPoint x: 867, endPoint y: 276, distance: 384.3
click at [867, 276] on div "Commodity Category * Boilers, Turbines, Industrial Machinery and Mechanical App…" at bounding box center [1046, 292] width 958 height 283
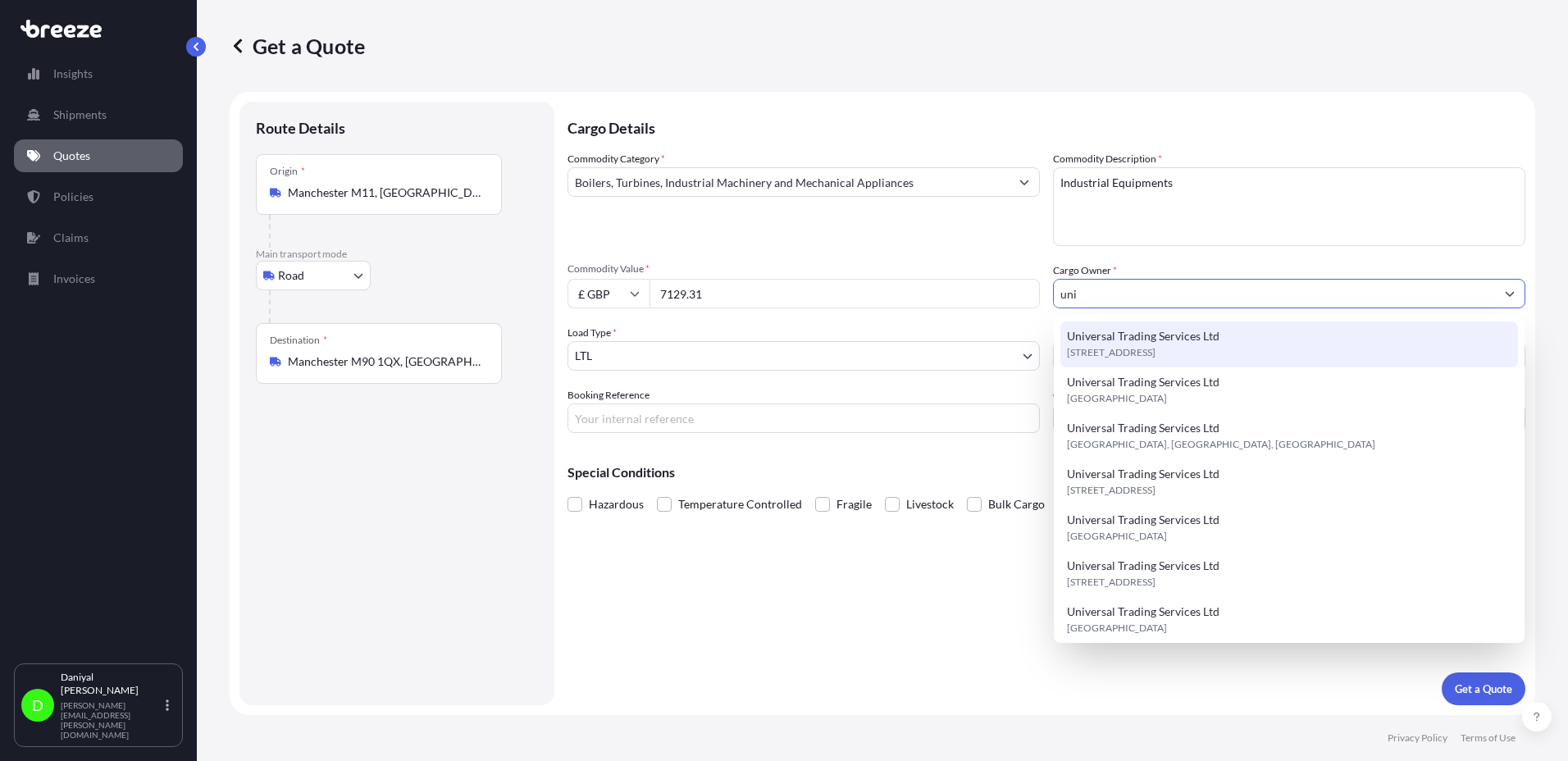
click at [1220, 343] on div "Universal Trading Services Ltd [STREET_ADDRESS]" at bounding box center [1289, 344] width 457 height 46
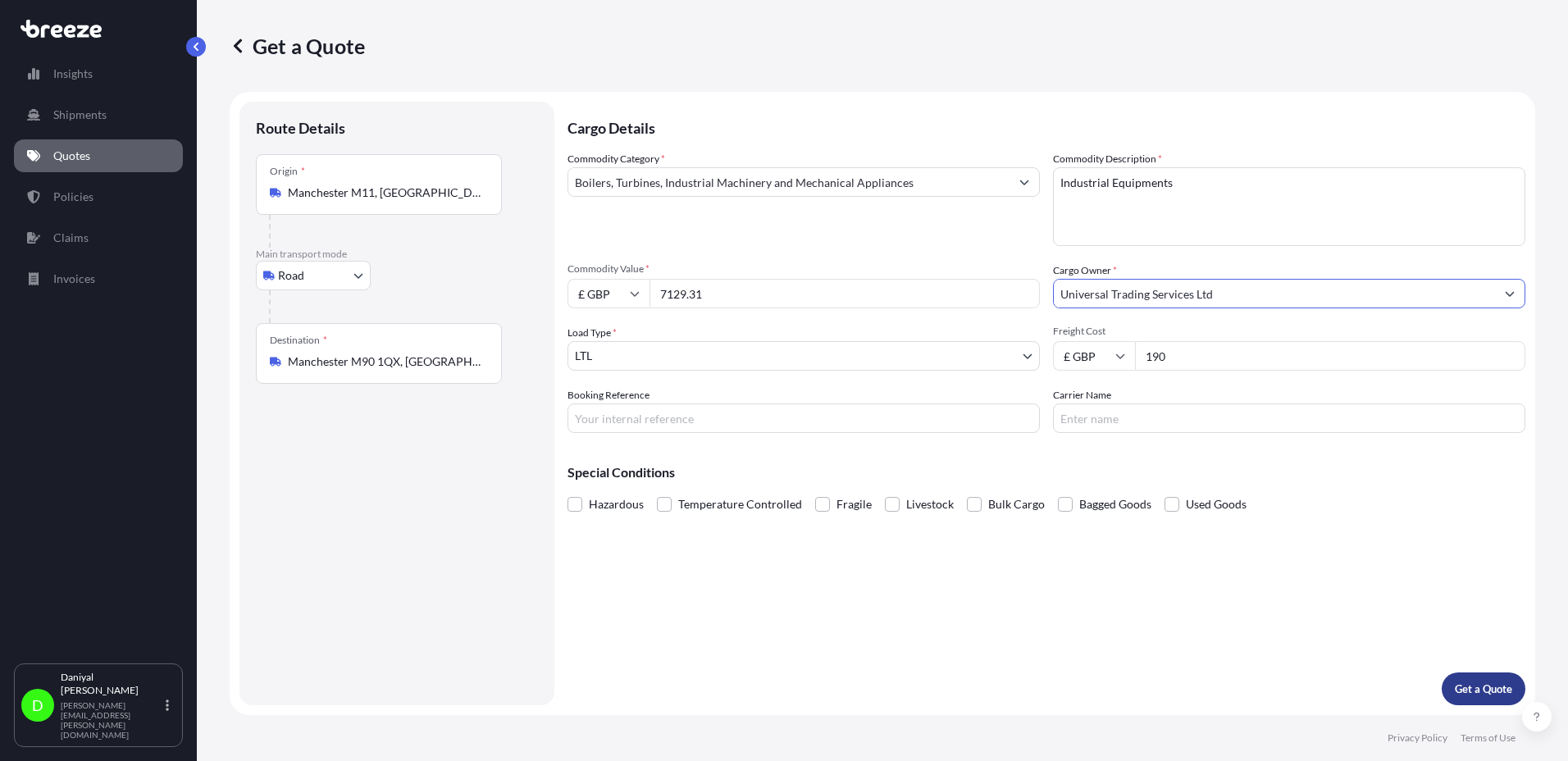
type input "Universal Trading Services Ltd"
click at [1467, 681] on p "Get a Quote" at bounding box center [1483, 689] width 57 height 16
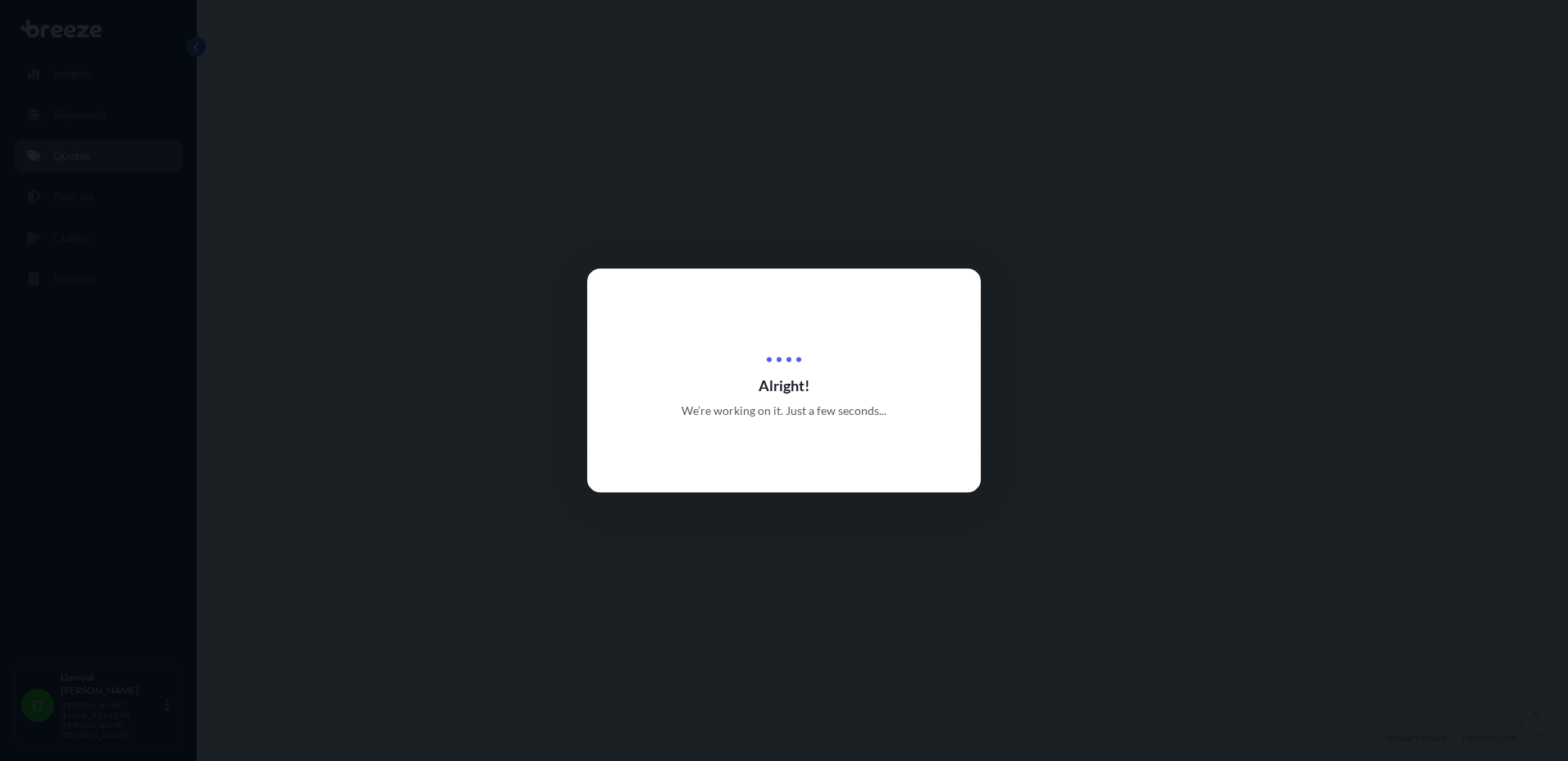
select select "Road"
select select "1"
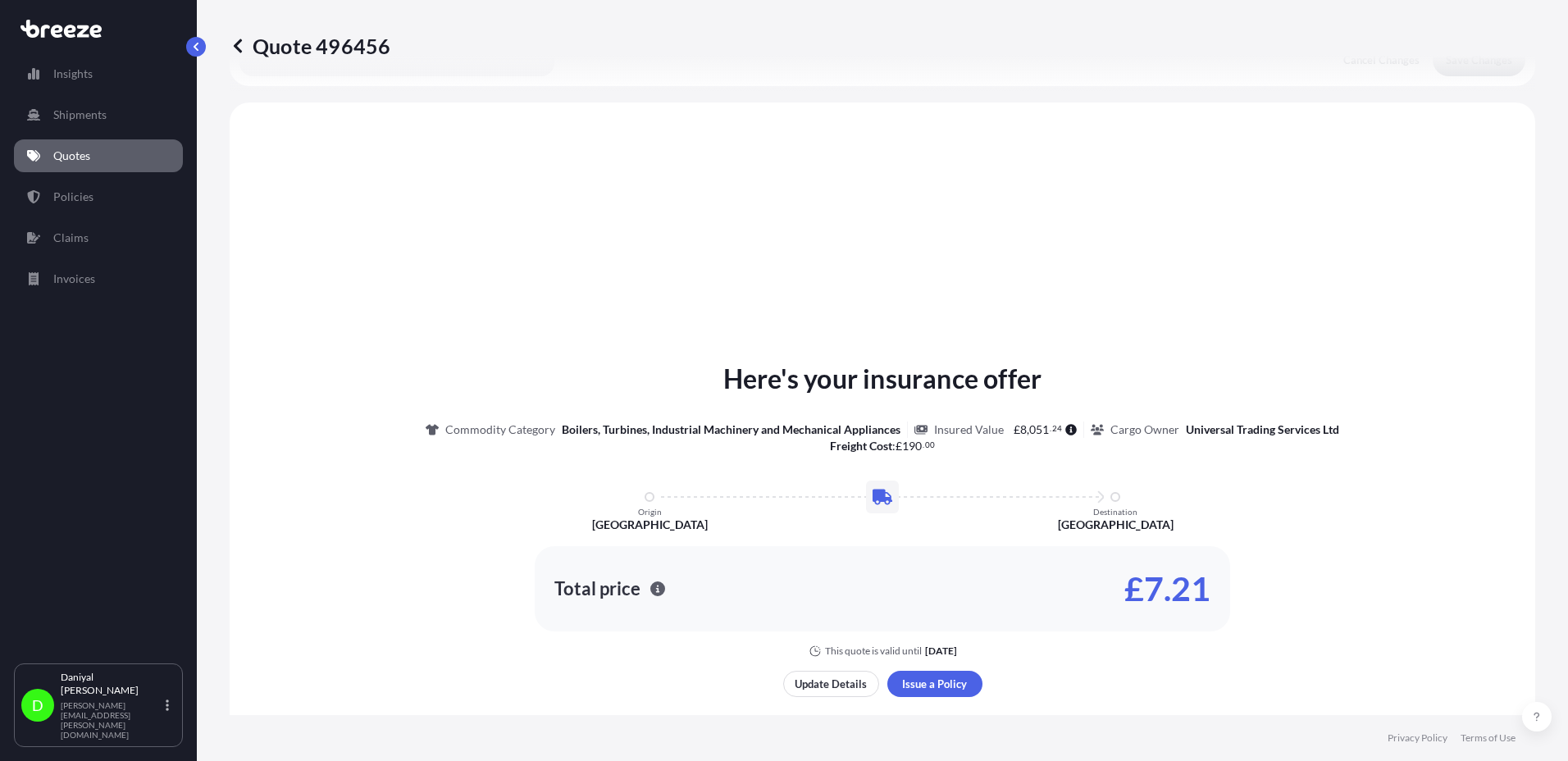
scroll to position [494, 0]
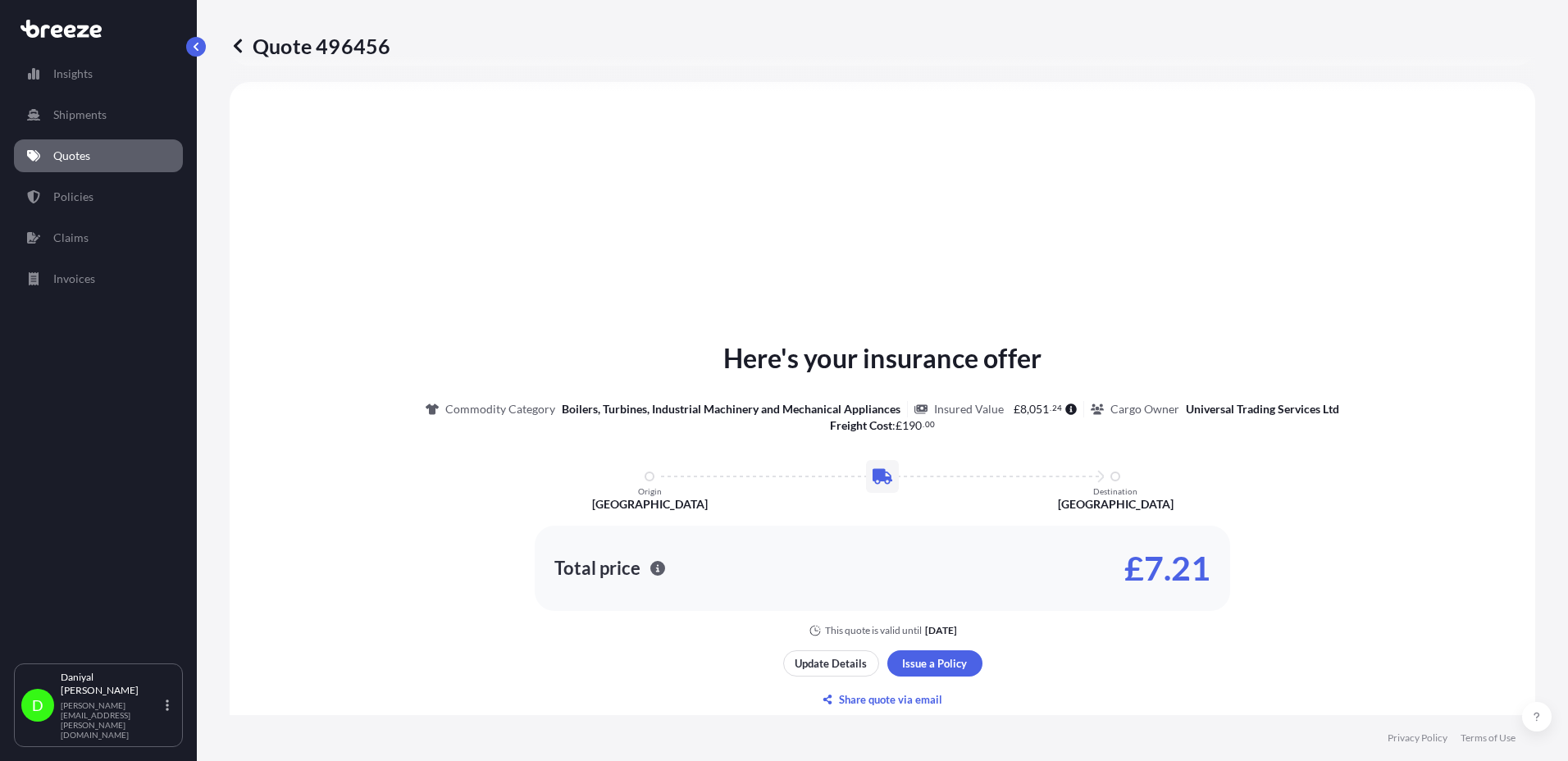
drag, startPoint x: 28, startPoint y: 439, endPoint x: 942, endPoint y: 553, distance: 921.1
click at [28, 439] on div "Insights Shipments Quotes Policies Claims Invoices" at bounding box center [98, 353] width 169 height 621
